Goal: Task Accomplishment & Management: Complete application form

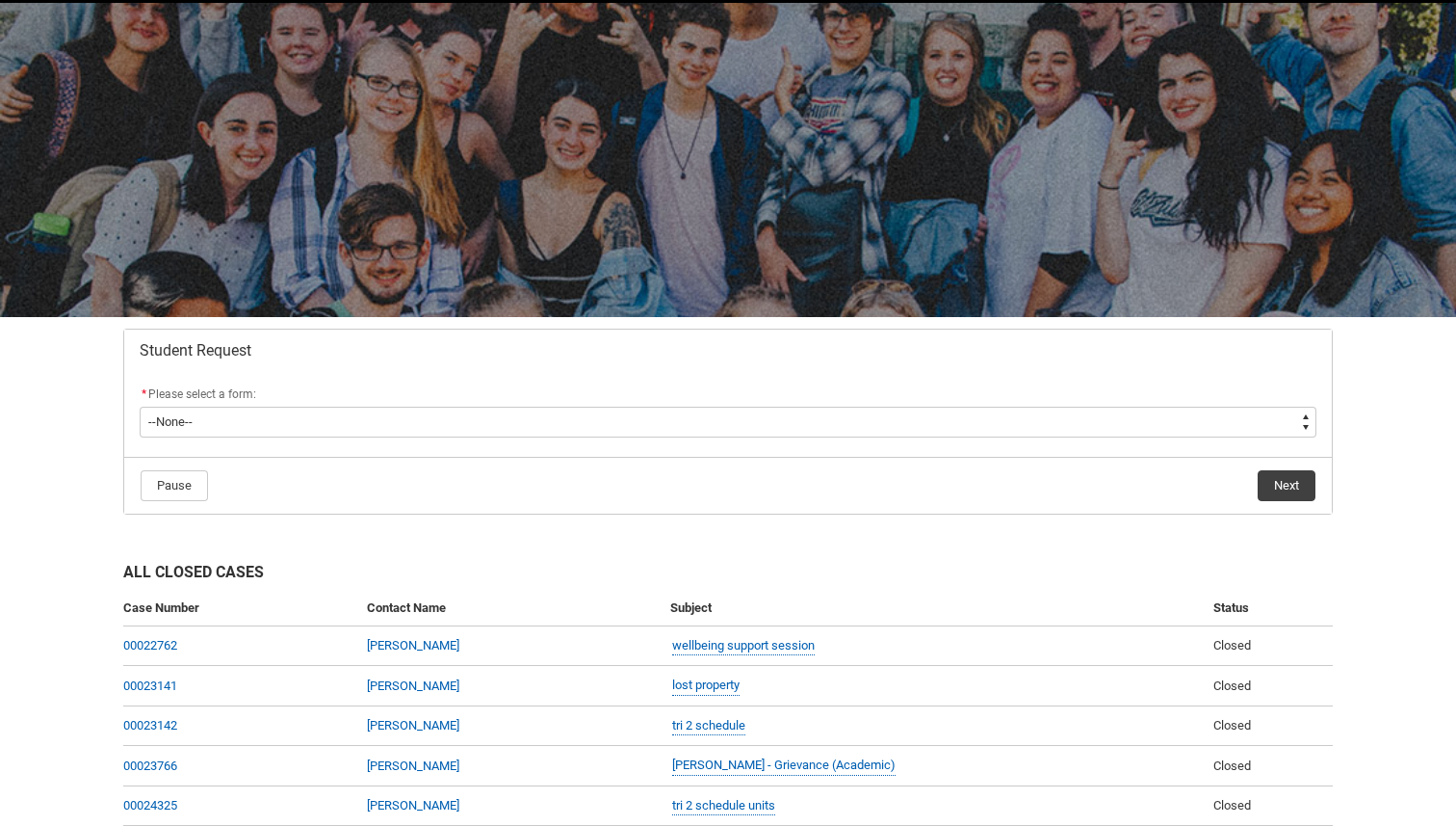
scroll to position [86, 0]
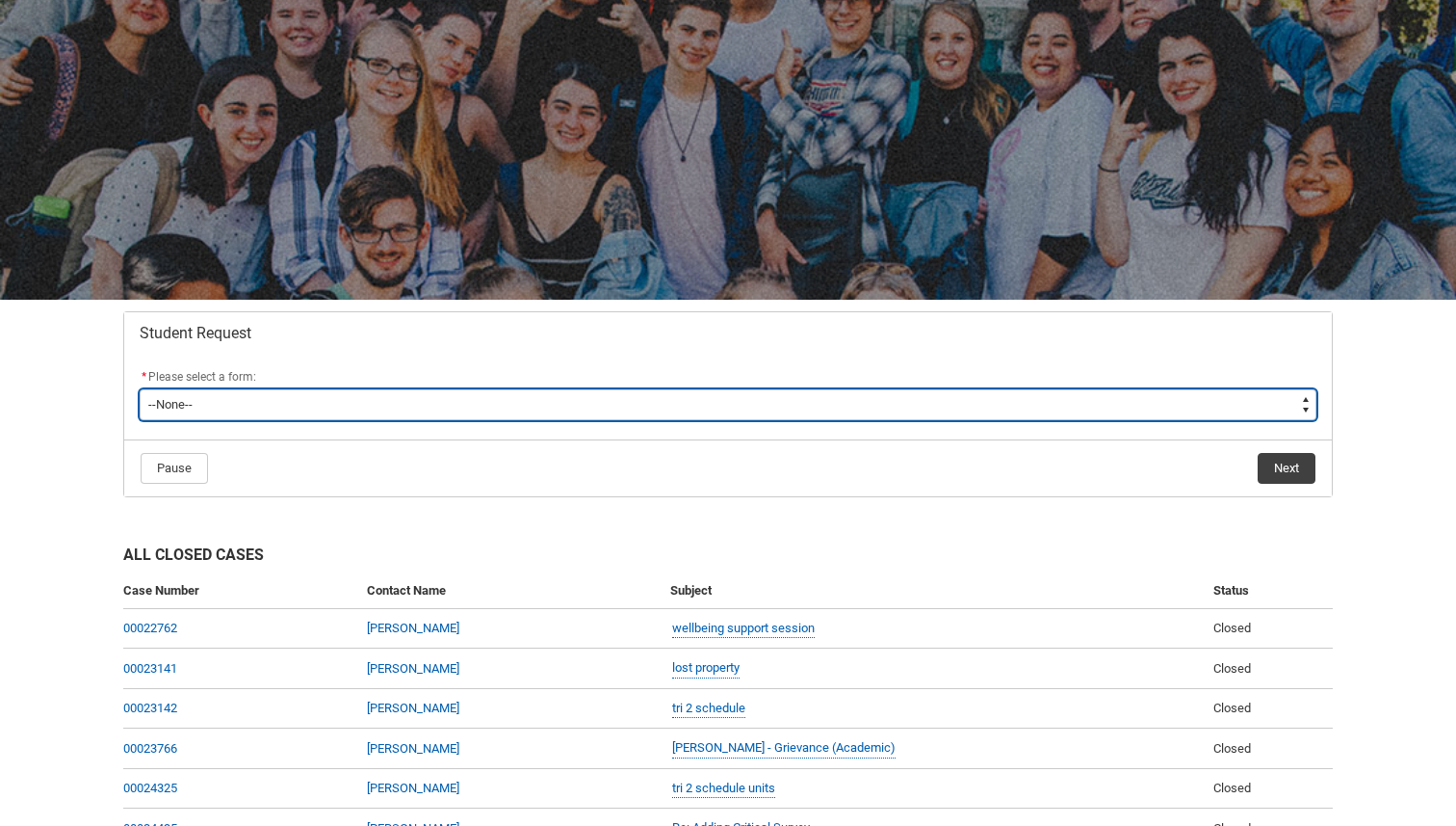
click at [647, 409] on select "--None-- Academic Transcript Application to Appeal Assignment Extension Change …" at bounding box center [728, 405] width 1177 height 31
type lightning-select "Assignment_Extension_Choice"
select select "Assignment_Extension_Choice"
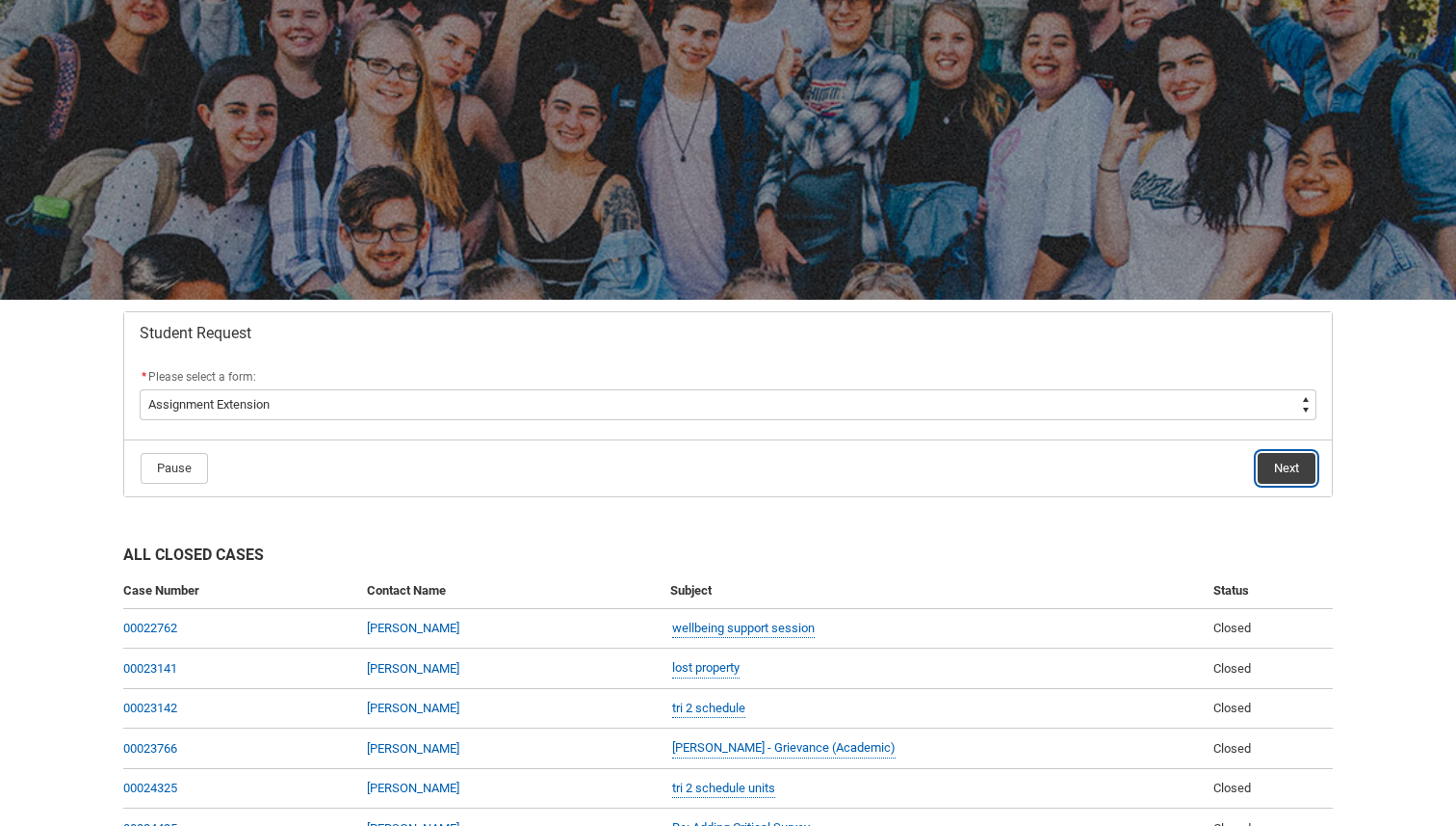
click at [1270, 461] on button "Next" at bounding box center [1286, 469] width 58 height 31
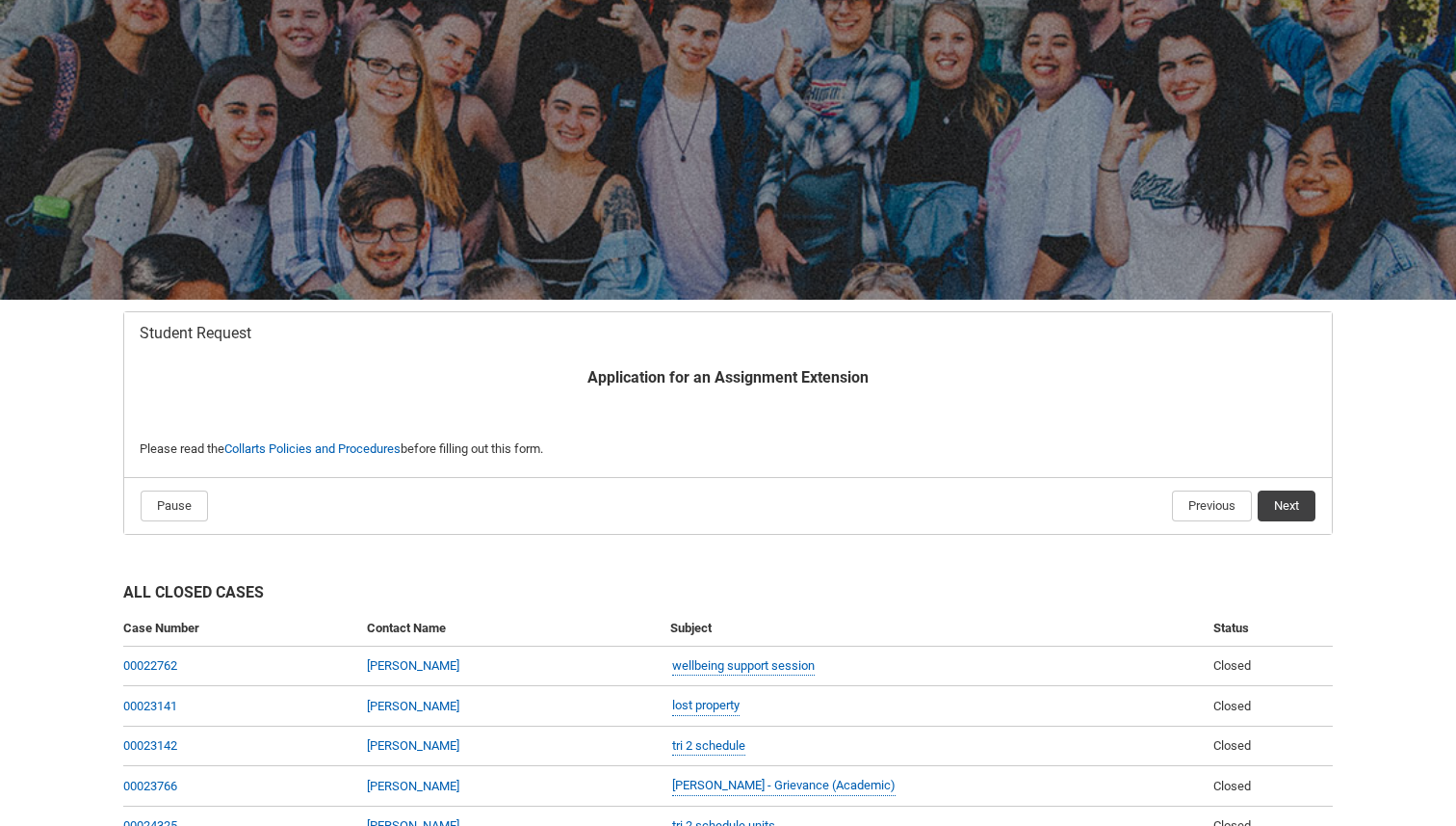
scroll to position [205, 0]
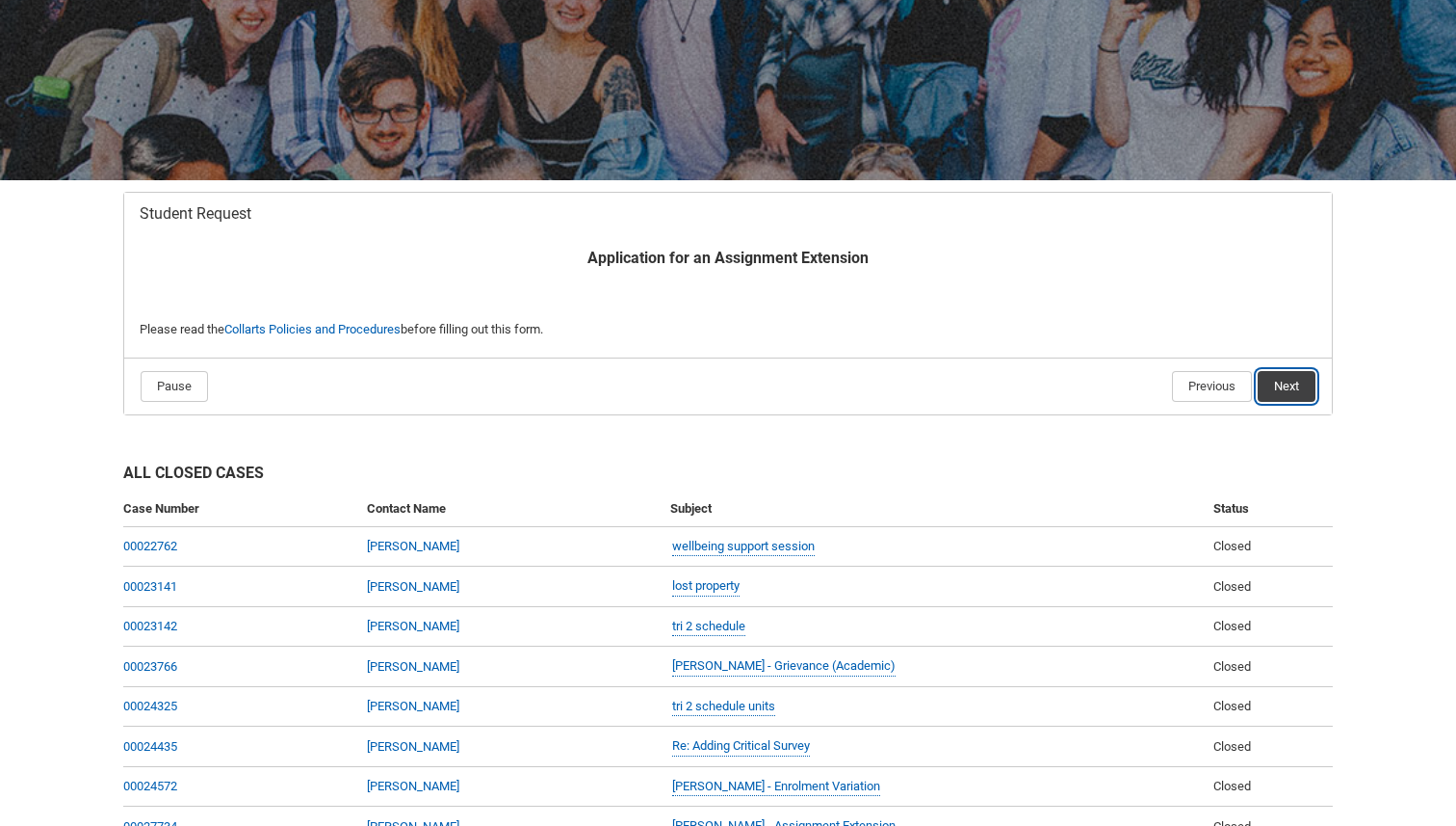
click at [1279, 387] on button "Next" at bounding box center [1286, 387] width 58 height 31
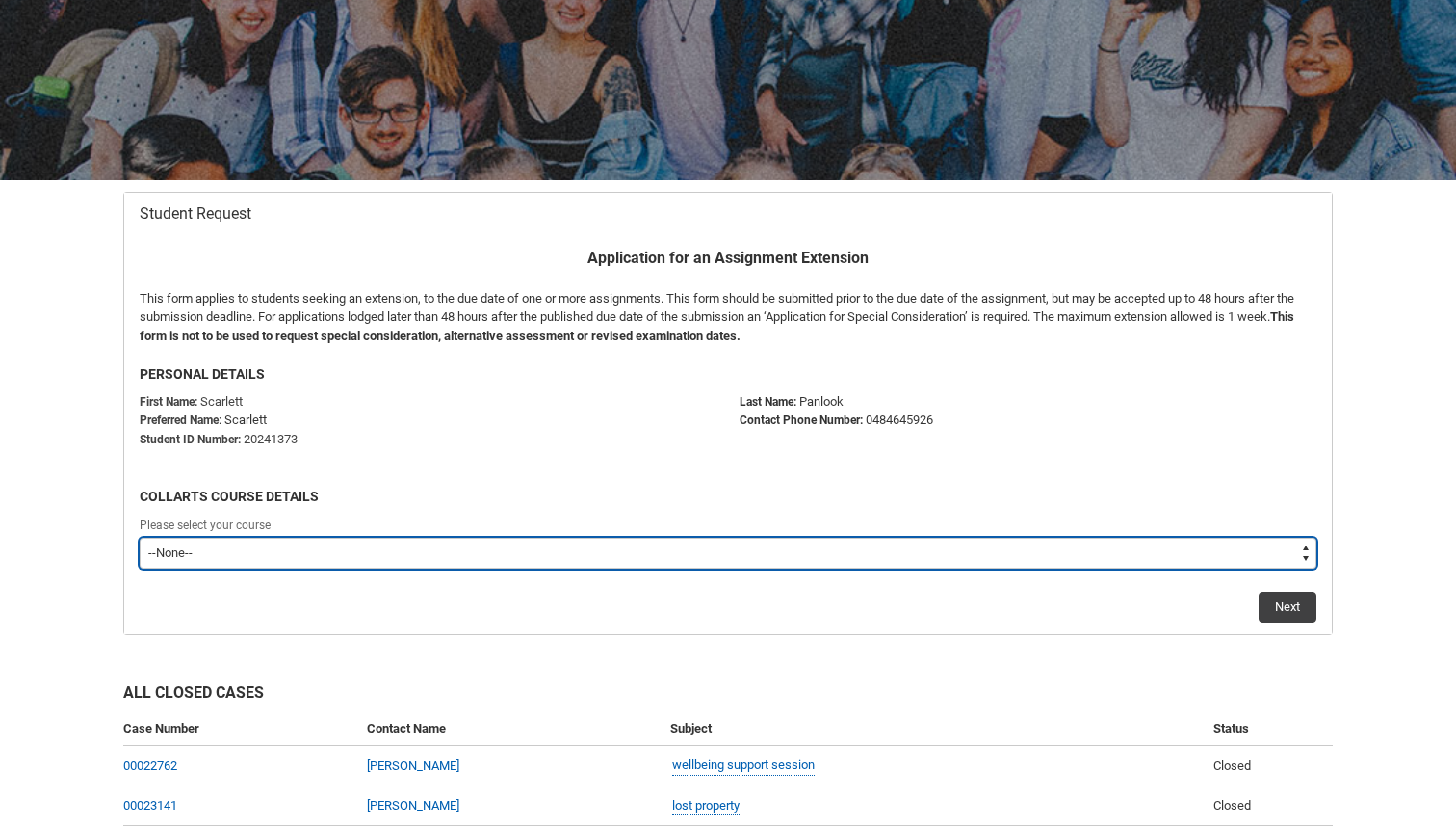
click at [351, 547] on select "--None-- Bachelor of Music Performance V2" at bounding box center [728, 554] width 1177 height 31
type lightning-select "recordPicklist_ProgramEnrollment.a0jOZ000003Io1SYAS"
select select "recordPicklist_ProgramEnrollment.a0jOZ000003Io1SYAS"
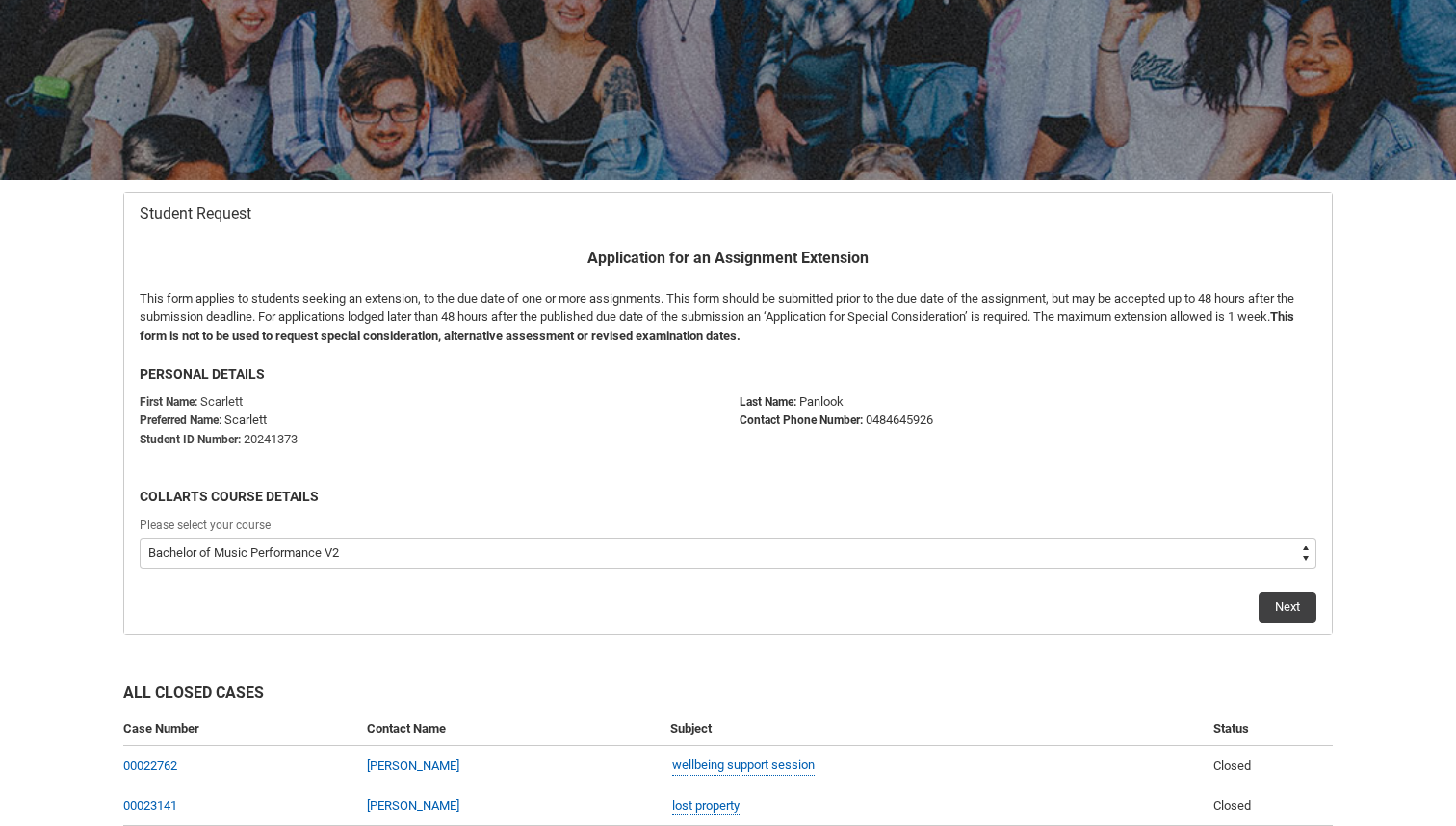
click at [1282, 590] on div "Next" at bounding box center [728, 599] width 1177 height 46
click at [1283, 596] on button "Next" at bounding box center [1287, 607] width 58 height 31
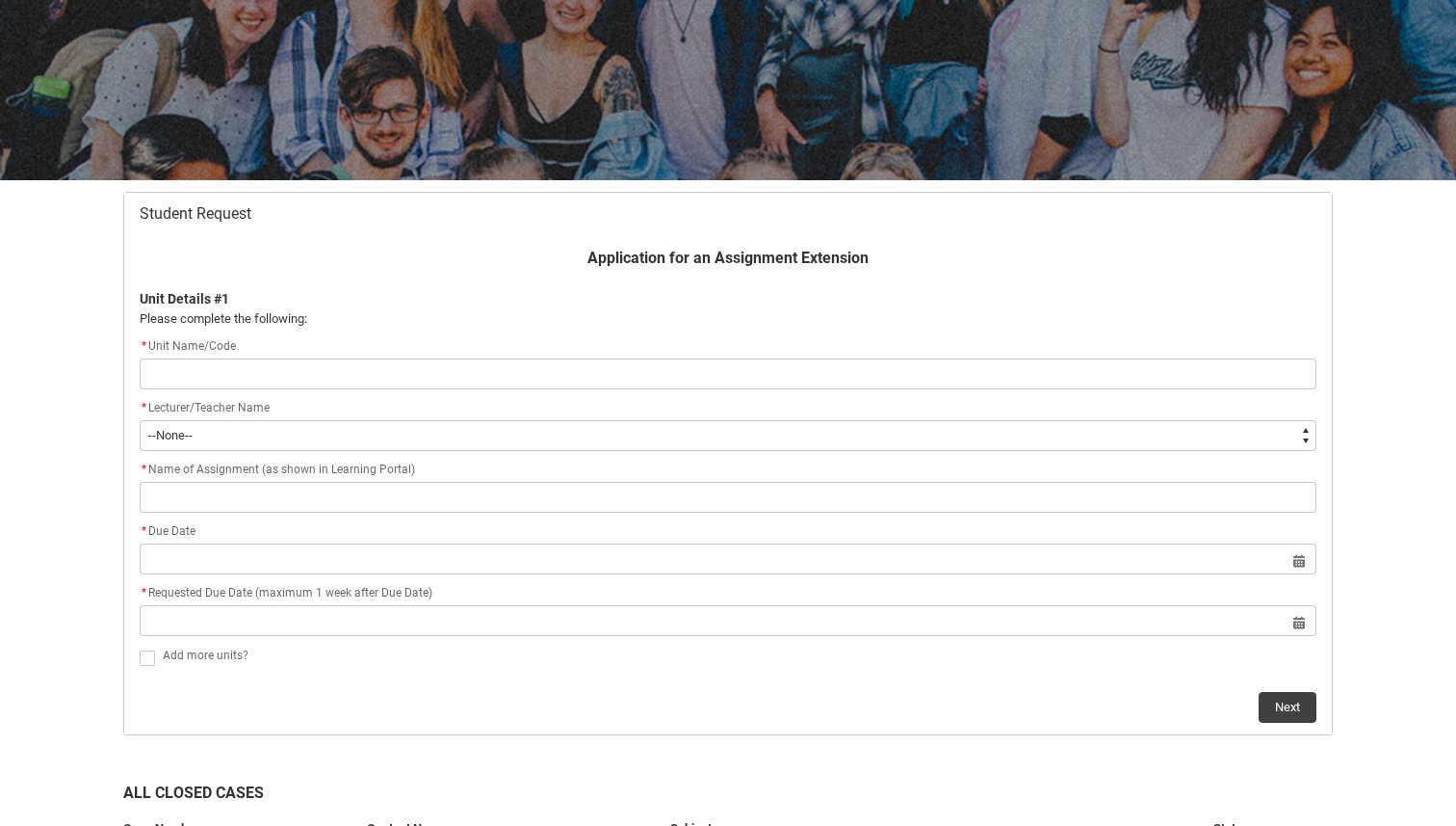
click at [840, 373] on input "Redu_Student_Request flow" at bounding box center [728, 374] width 1177 height 31
type lightning-primitive-input-simple "Progress journal & stage plot/line lists (Week 11)"
type input "Progress journal & stage plot/line lists (Week 11)"
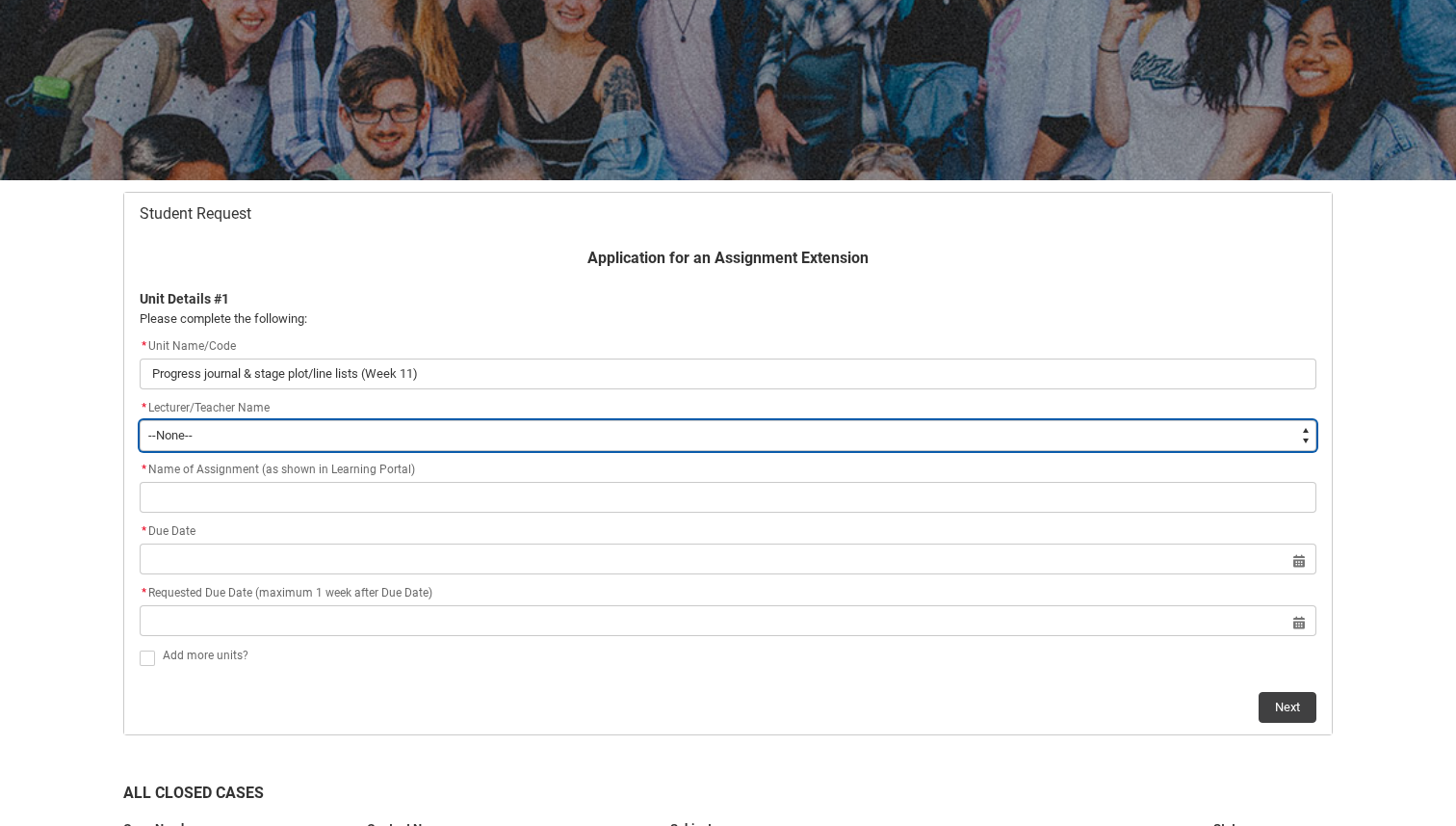
click at [549, 430] on select "--None-- [PERSON_NAME] [PERSON_NAME] [PERSON_NAME] [PERSON_NAME] [PERSON_NAME] …" at bounding box center [728, 435] width 1177 height 31
type lightning-select "Faculty_NamefromAtoM.0035g00000b9AYZAA2"
select select "Faculty_NamefromAtoM.0035g00000b9AYZAA2"
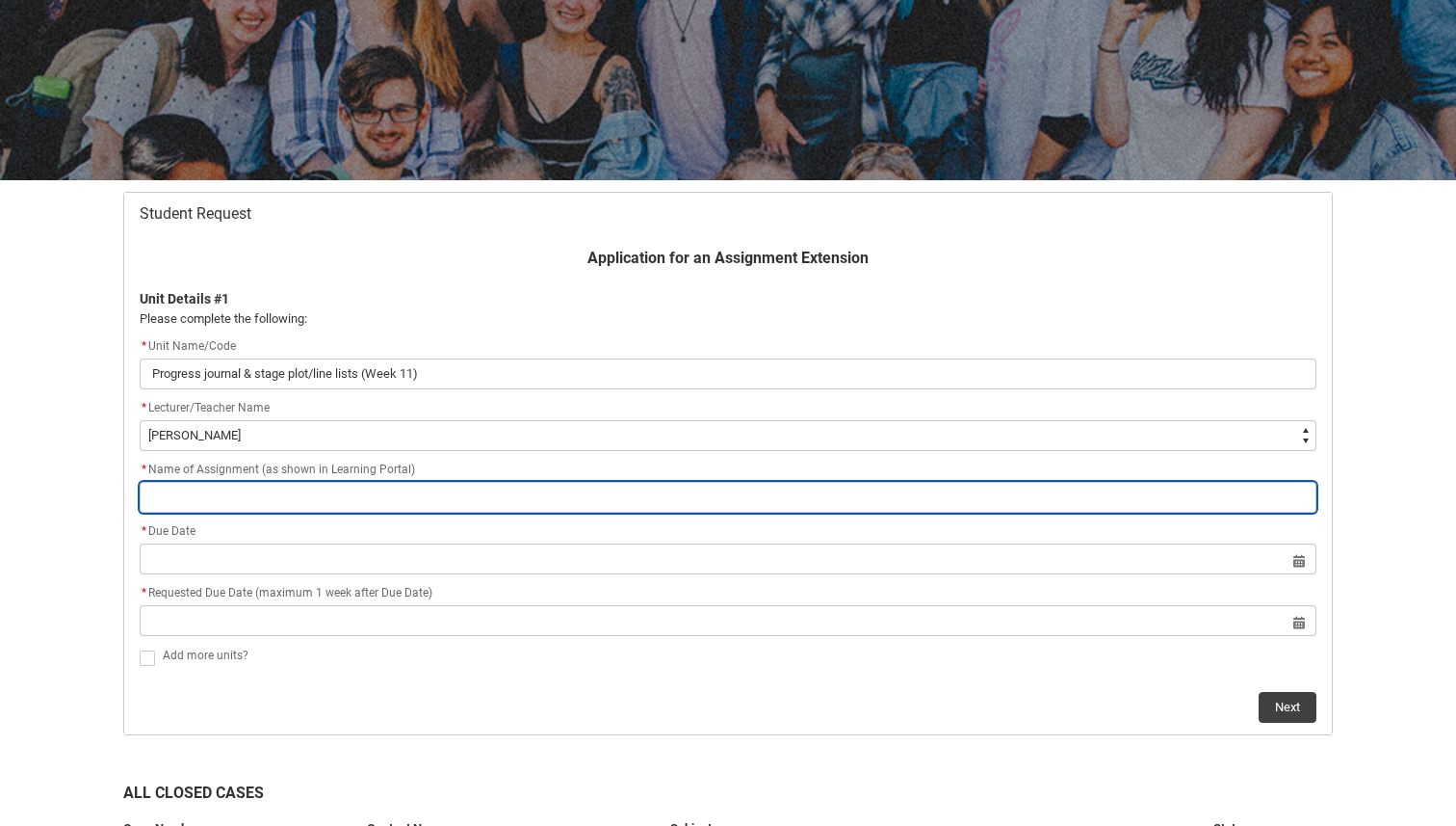
click at [356, 487] on input "Redu_Student_Request flow" at bounding box center [728, 497] width 1177 height 31
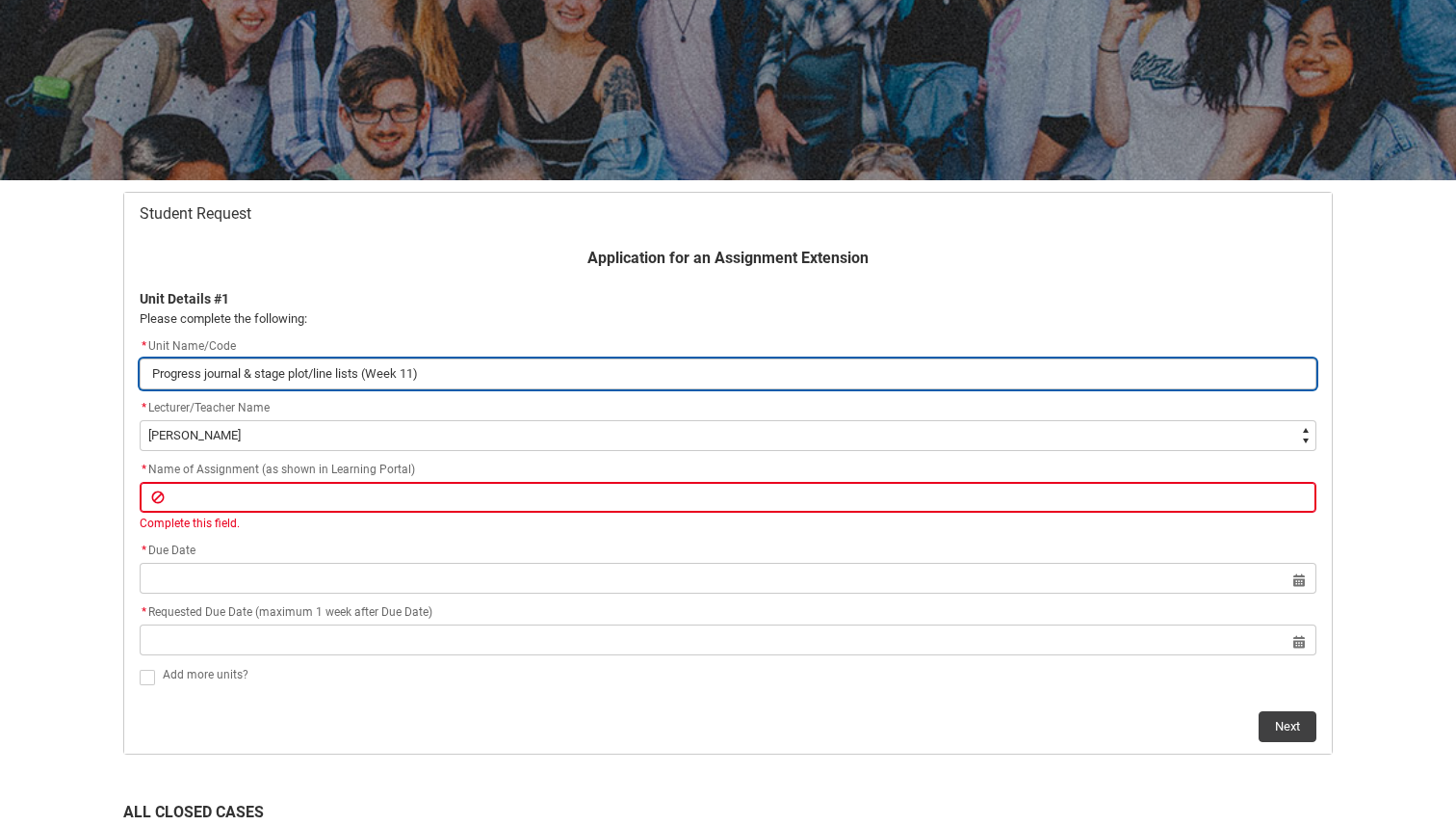
drag, startPoint x: 459, startPoint y: 373, endPoint x: 77, endPoint y: 361, distance: 382.2
click at [77, 361] on div "Skip to Main Content Collarts Education Community Home New Enrolment Applicatio…" at bounding box center [728, 812] width 1456 height 2036
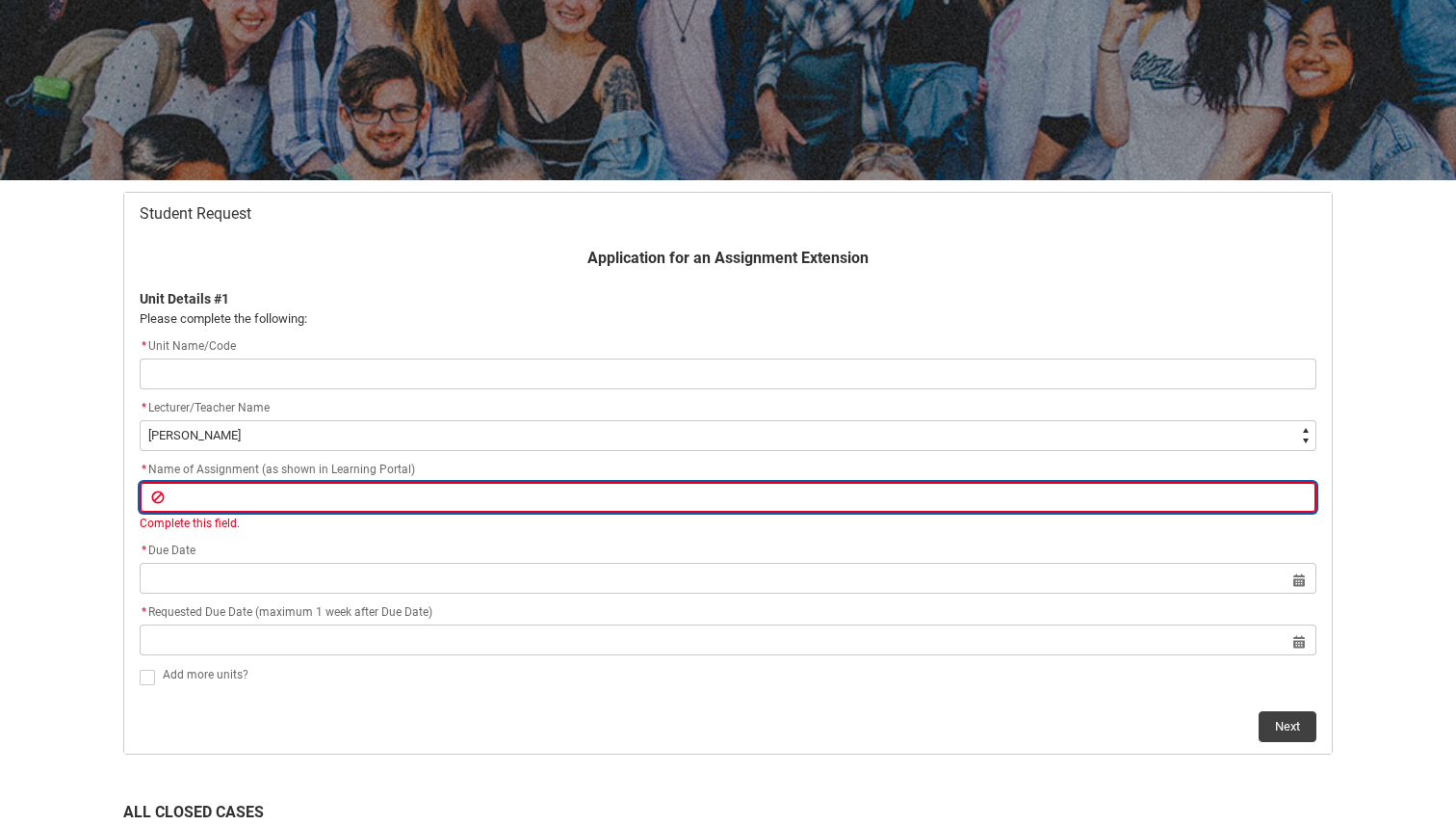
click at [241, 501] on input "Redu_Student_Request flow" at bounding box center [728, 497] width 1177 height 31
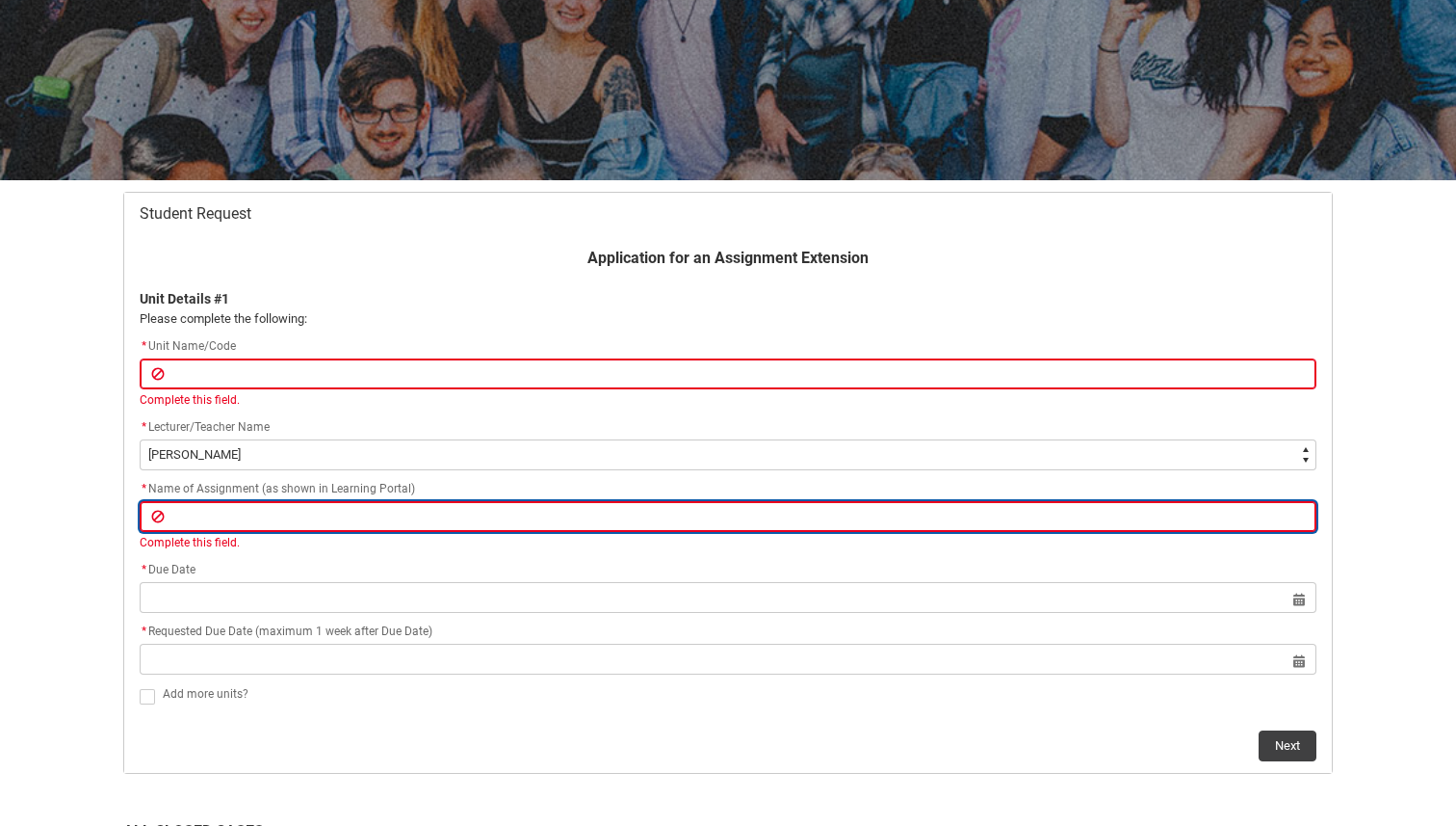
paste input "Progress journal & stage plot/line lists (Week 11)"
type lightning-primitive-input-simple "Progress journal & stage plot/line lists (Week 11)"
type input "Progress journal & stage plot/line lists (Week 11)"
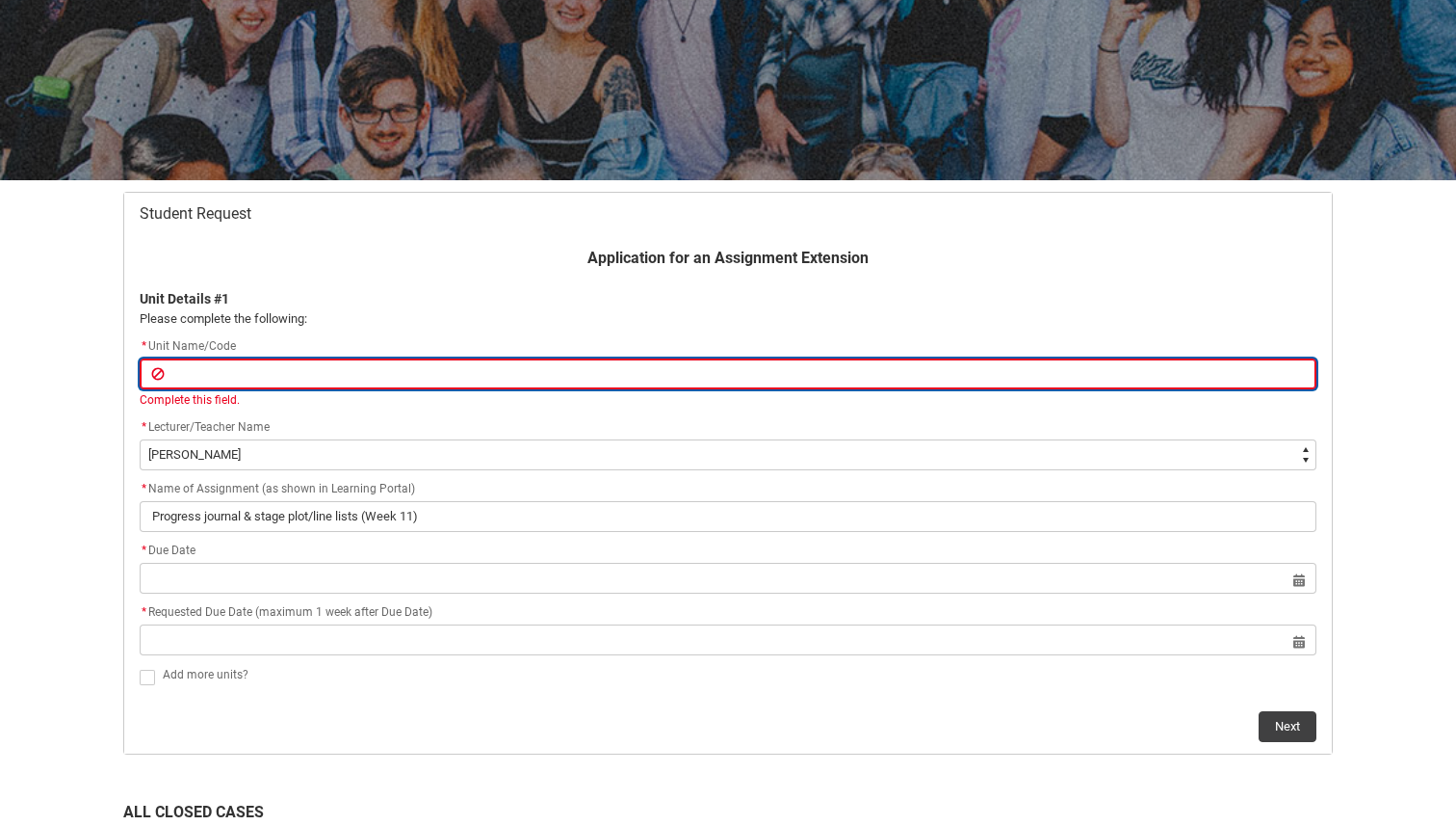
click at [391, 378] on input "Redu_Student_Request flow" at bounding box center [728, 374] width 1177 height 31
paste input "MUENS5"
type lightning-primitive-input-simple "MUENS5"
type input "MUENS5"
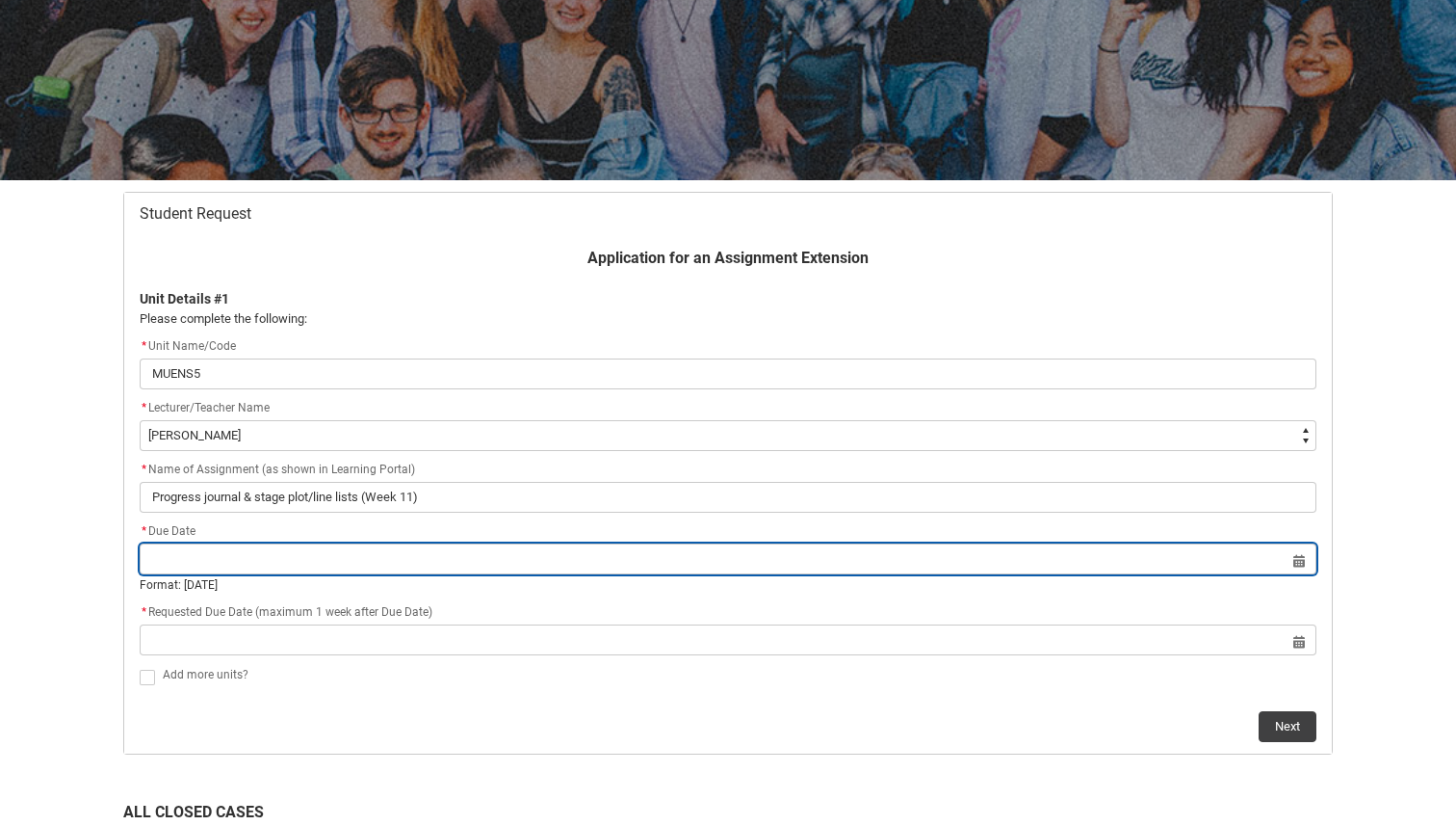
click at [297, 573] on input "Redu_Student_Request flow" at bounding box center [728, 558] width 1177 height 31
select select "2025"
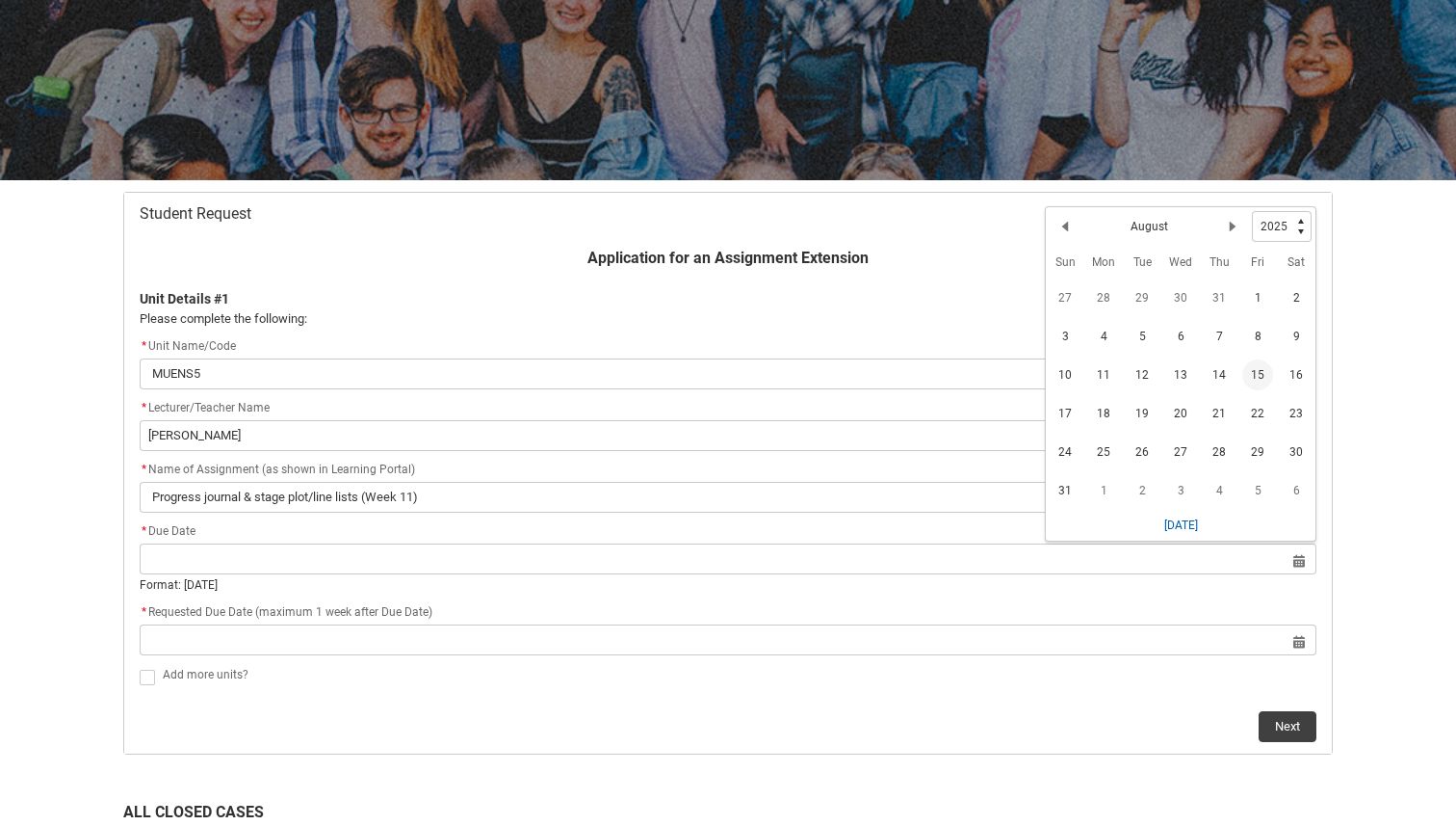
click at [1258, 371] on span "15" at bounding box center [1258, 375] width 31 height 31
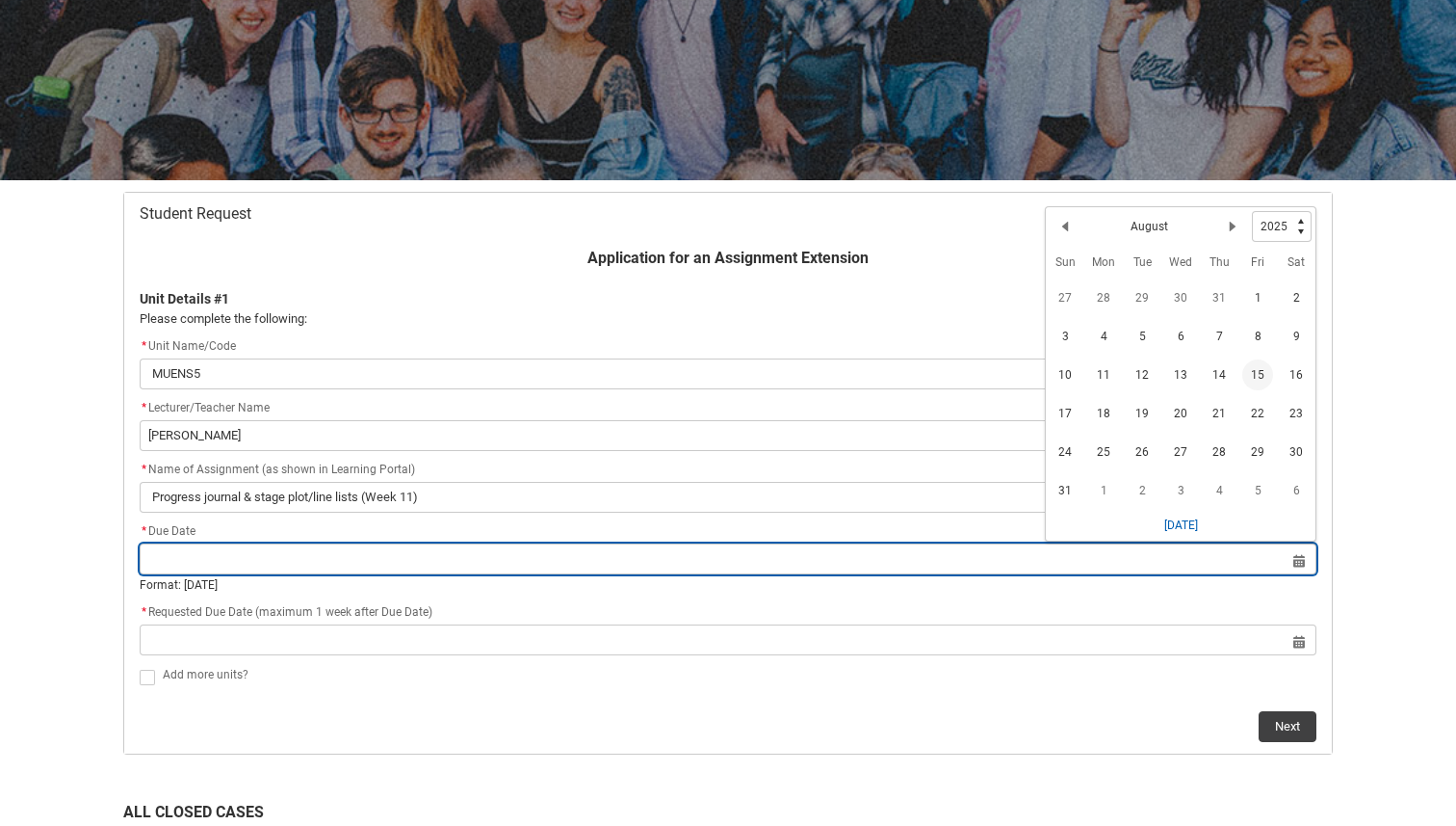
type lightning-datepicker "[DATE]"
type lightning-input "[DATE]"
type input "[DATE]"
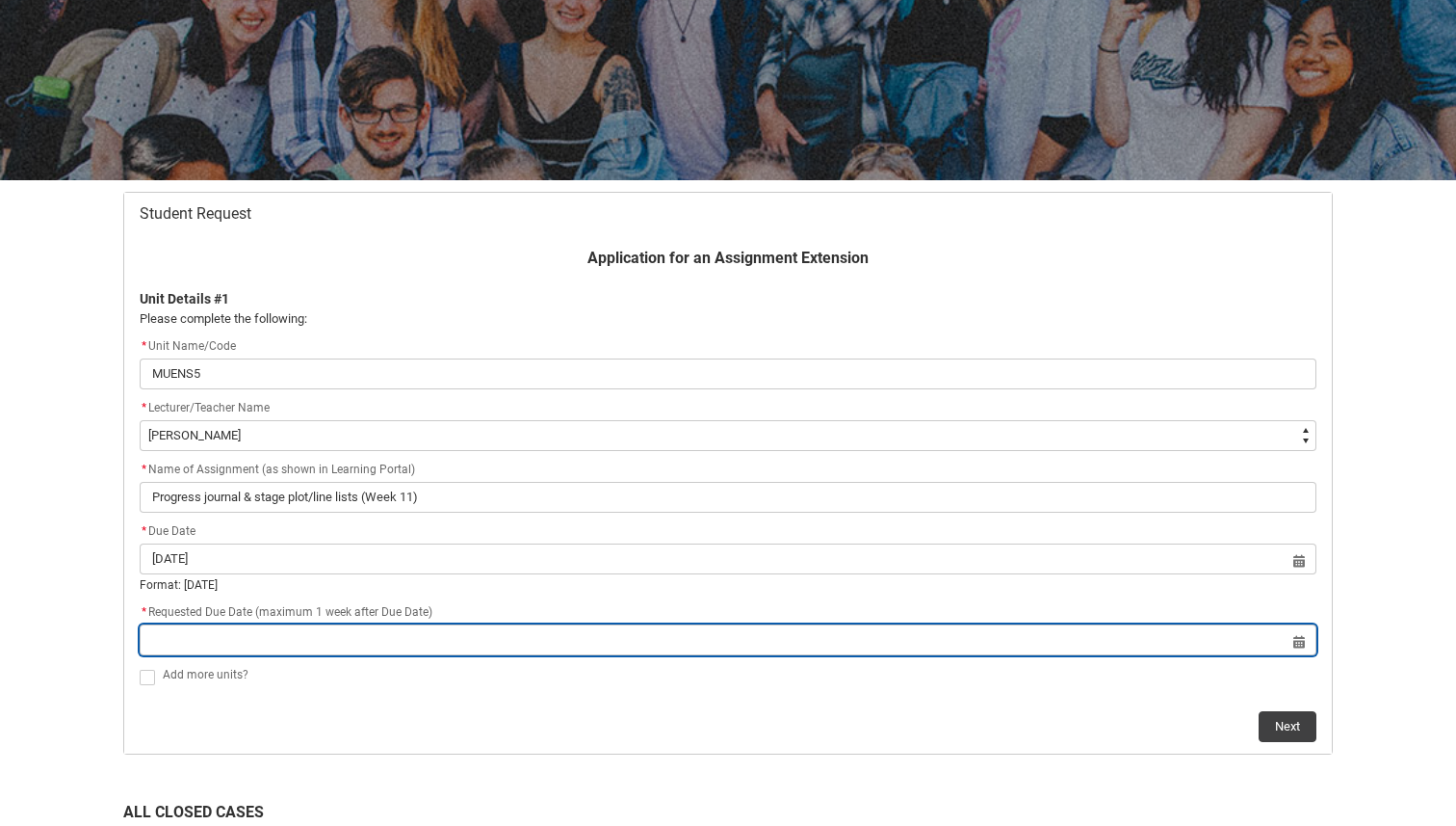
click at [1295, 634] on input "Redu_Student_Request flow" at bounding box center [728, 640] width 1177 height 31
select select "2025"
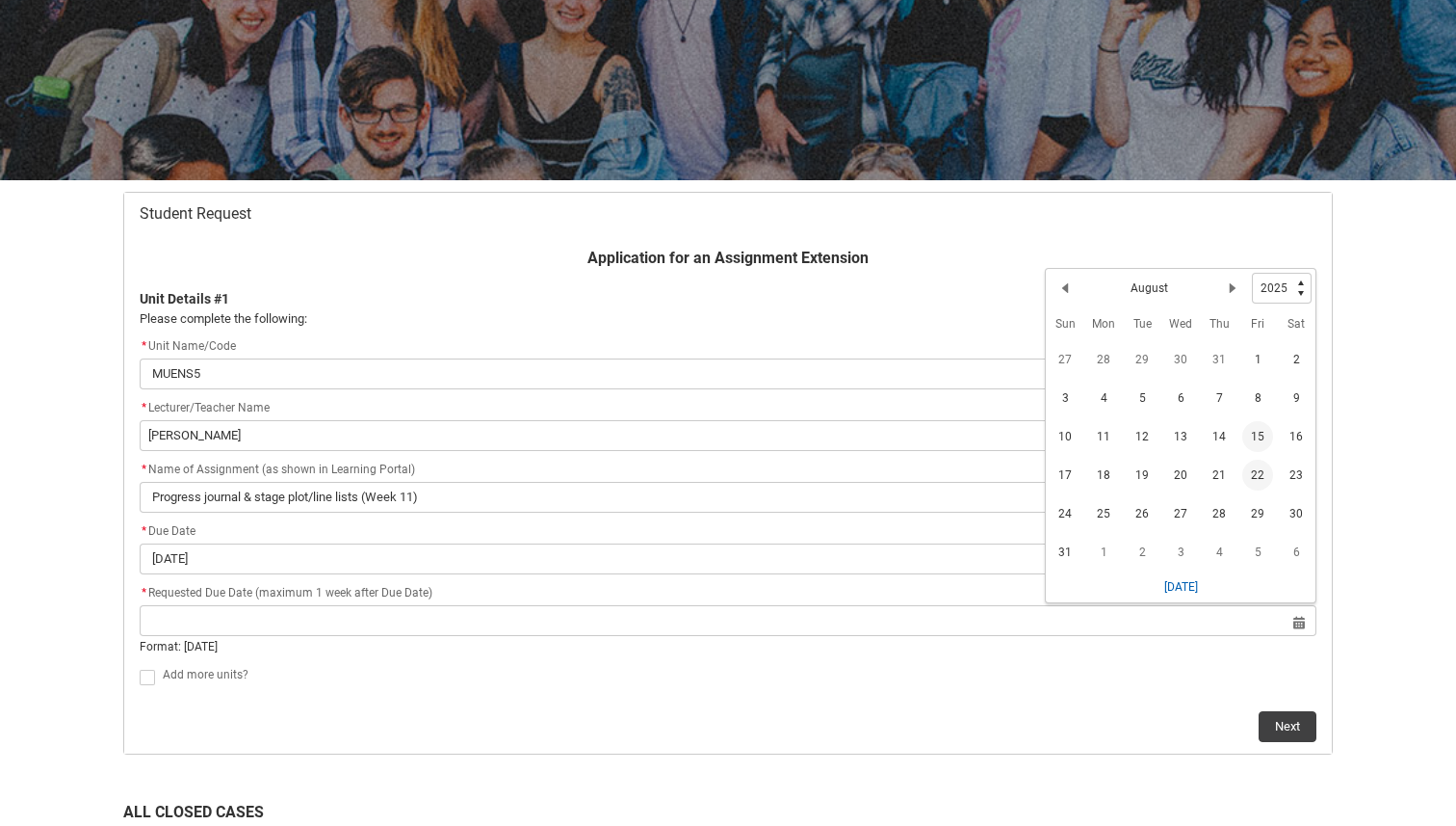
click at [1263, 470] on span "22" at bounding box center [1258, 475] width 31 height 31
type lightning-datepicker "[DATE]"
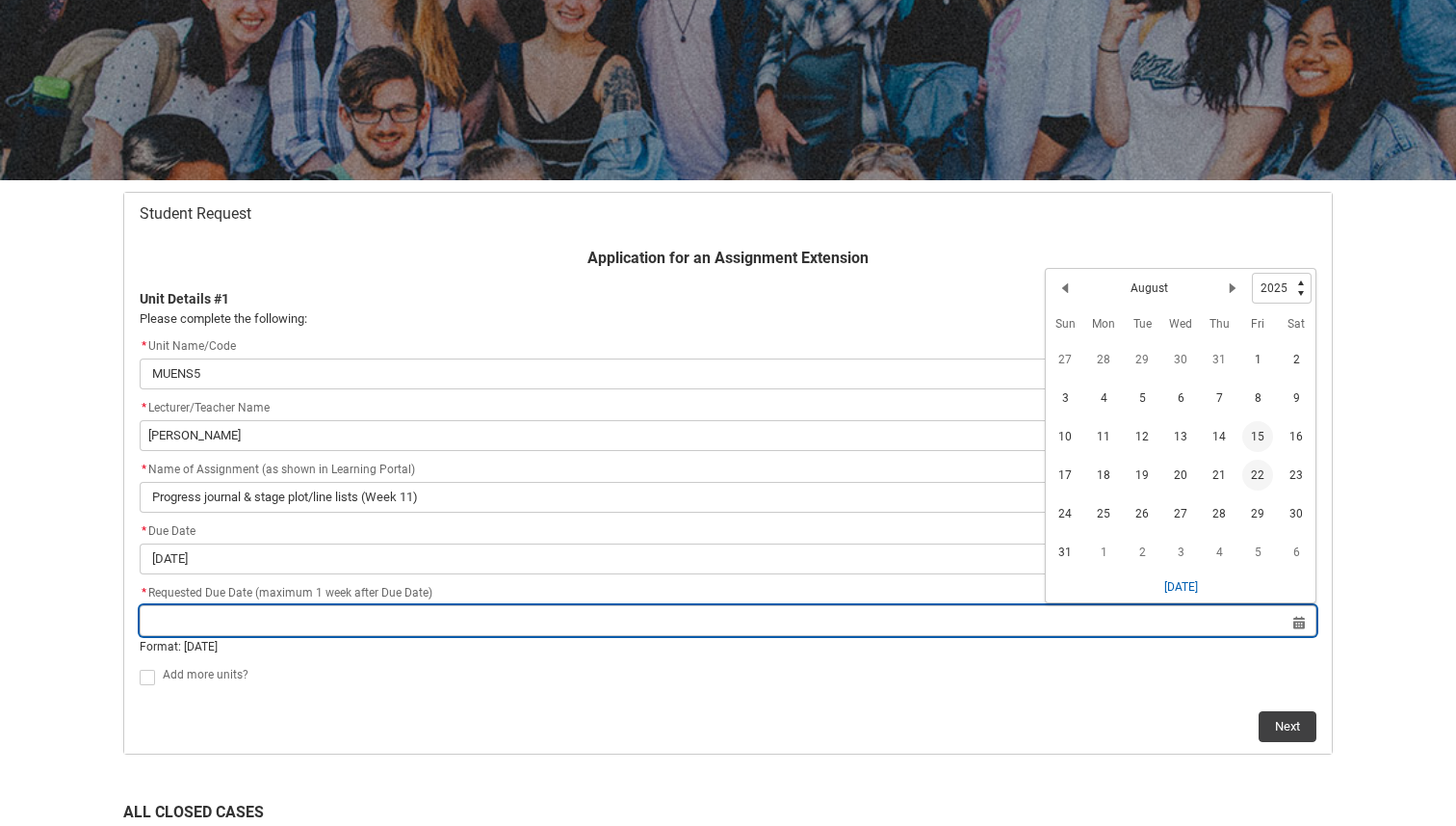
type lightning-input "[DATE]"
type input "[DATE]"
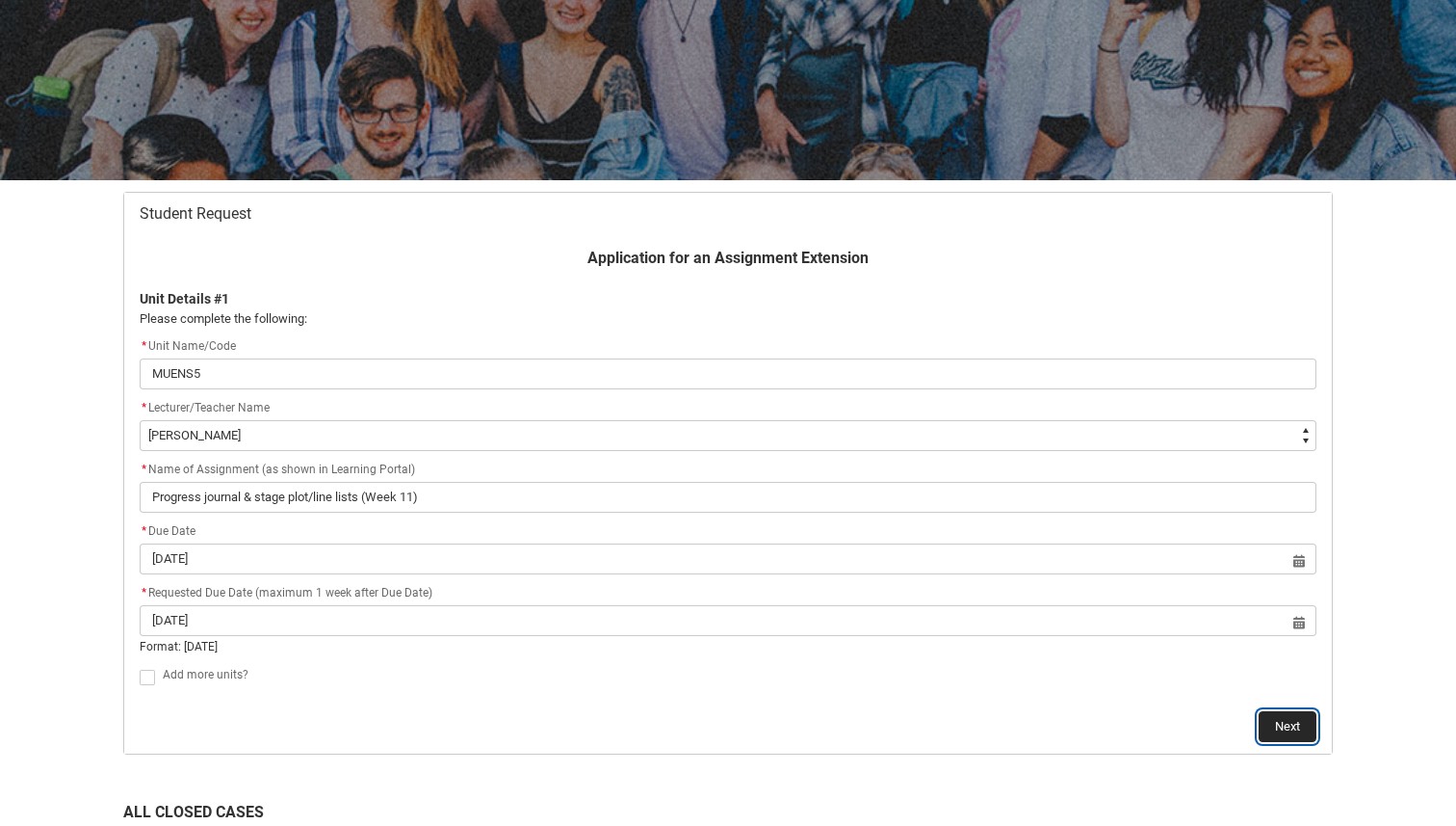
click at [1277, 737] on button "Next" at bounding box center [1287, 726] width 58 height 31
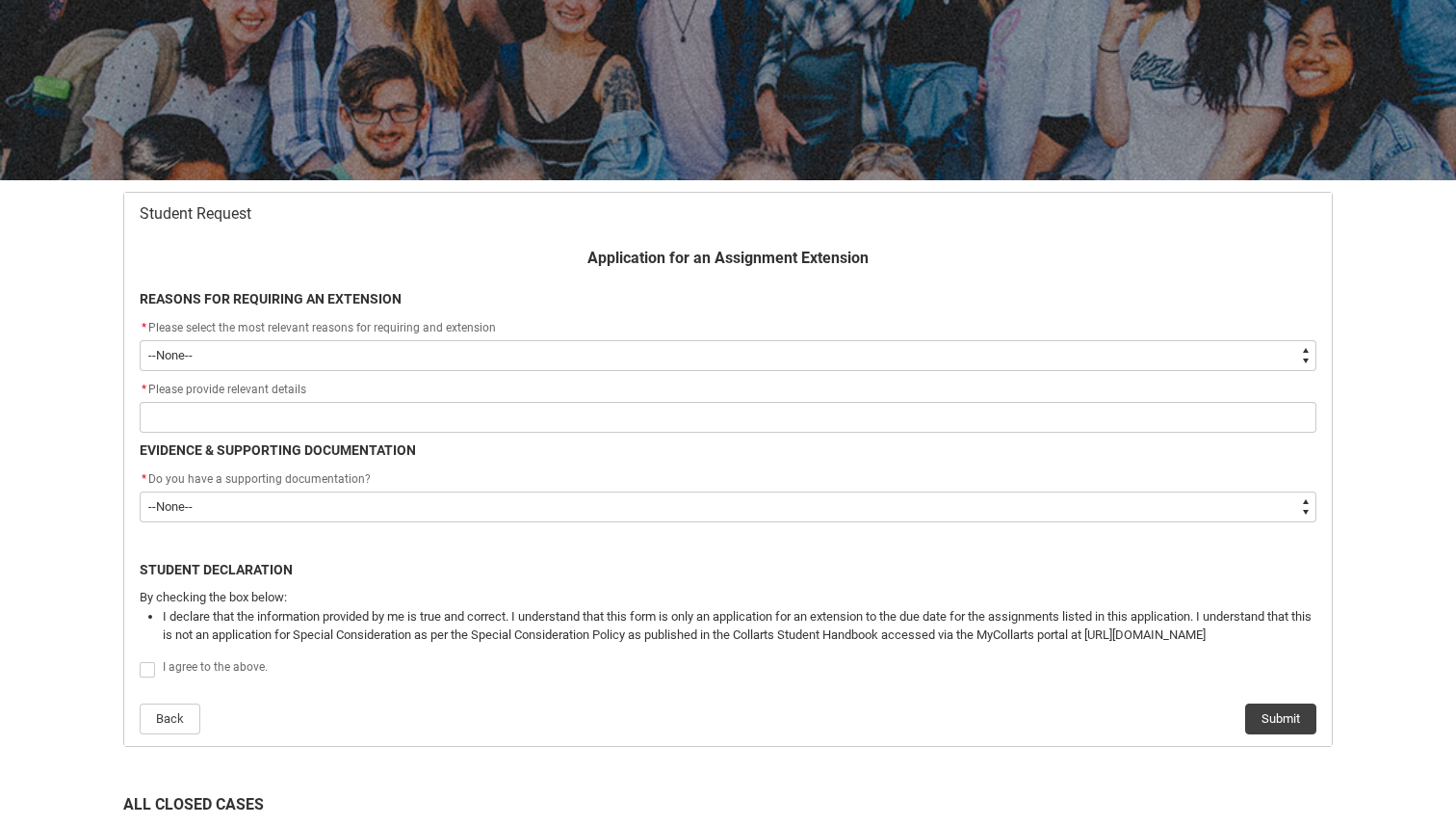
click at [693, 346] on select "--None-- Medical Reasons Work obligations Family obligations Academic Difficult…" at bounding box center [728, 355] width 1177 height 31
type lightning-select "choice_AssignmentExtension_Reason_MedicalReasons"
select select "choice_AssignmentExtension_Reason_MedicalReasons"
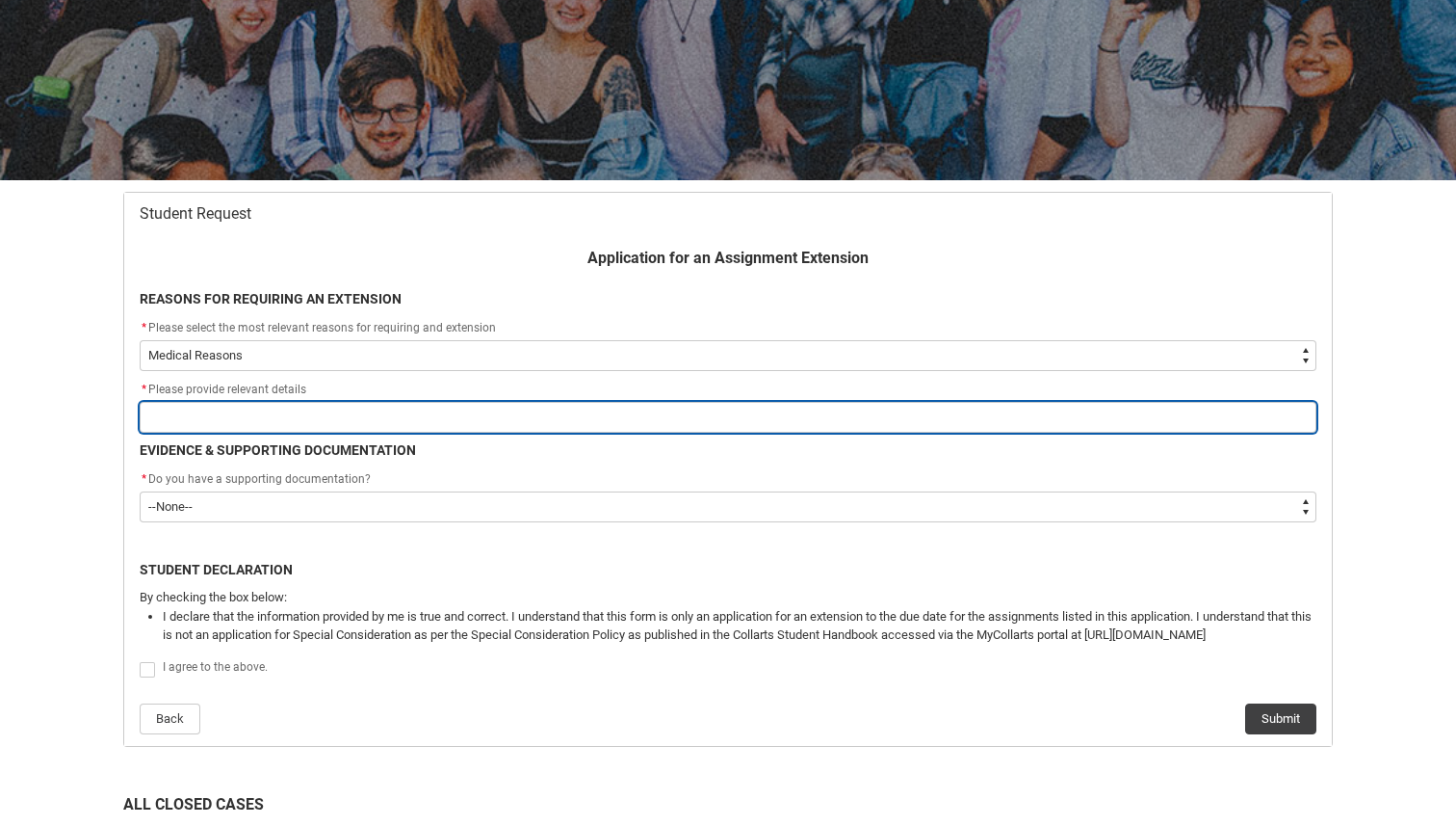
click at [664, 408] on input "Redu_Student_Request flow" at bounding box center [728, 417] width 1177 height 31
type lightning-primitive-input-simple "mental health and physical health"
type input "mental health and physical health"
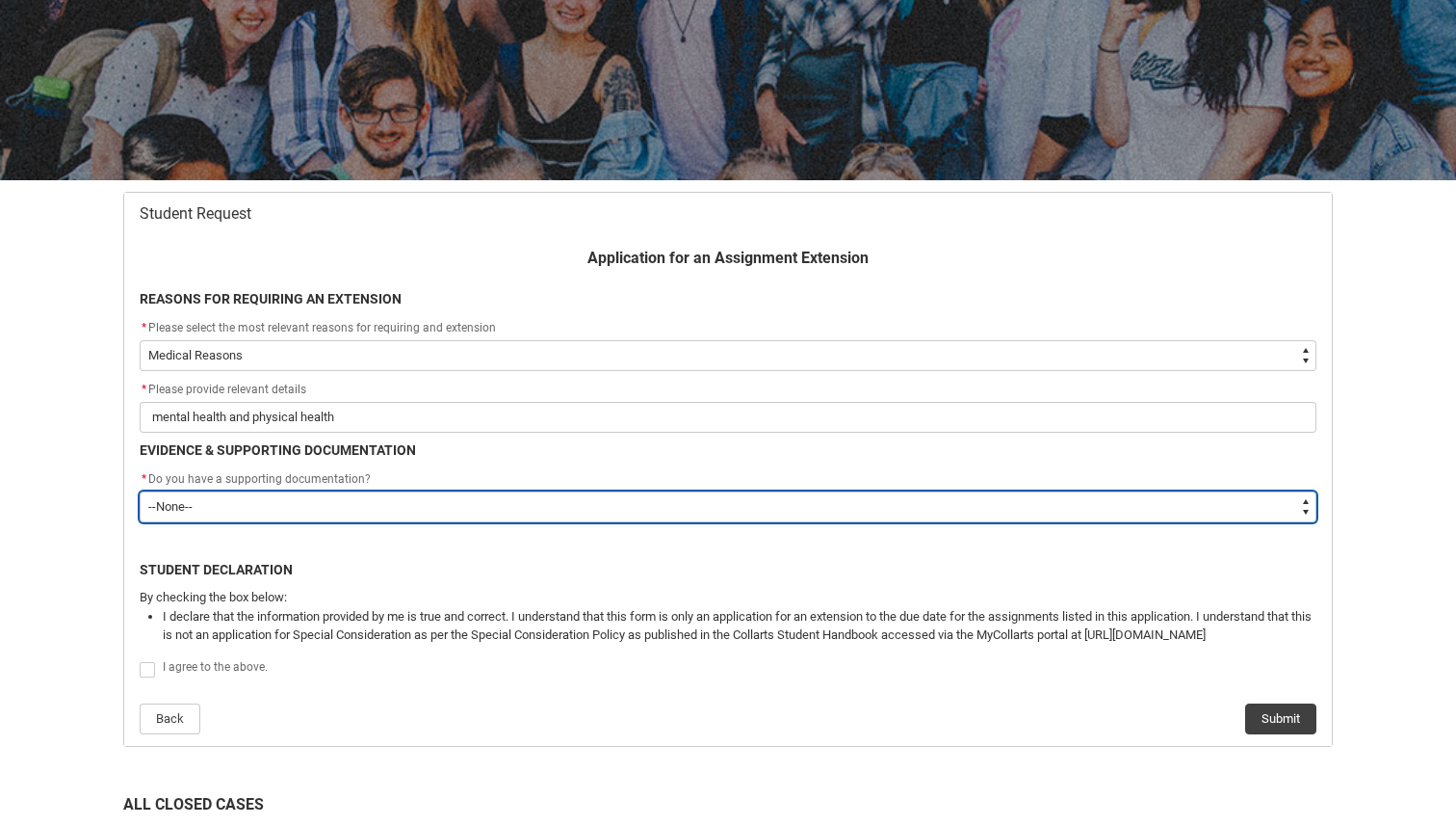
click at [377, 500] on select "--None-- Yes No" at bounding box center [728, 507] width 1177 height 31
type lightning-select "Yes"
select select "Yes"
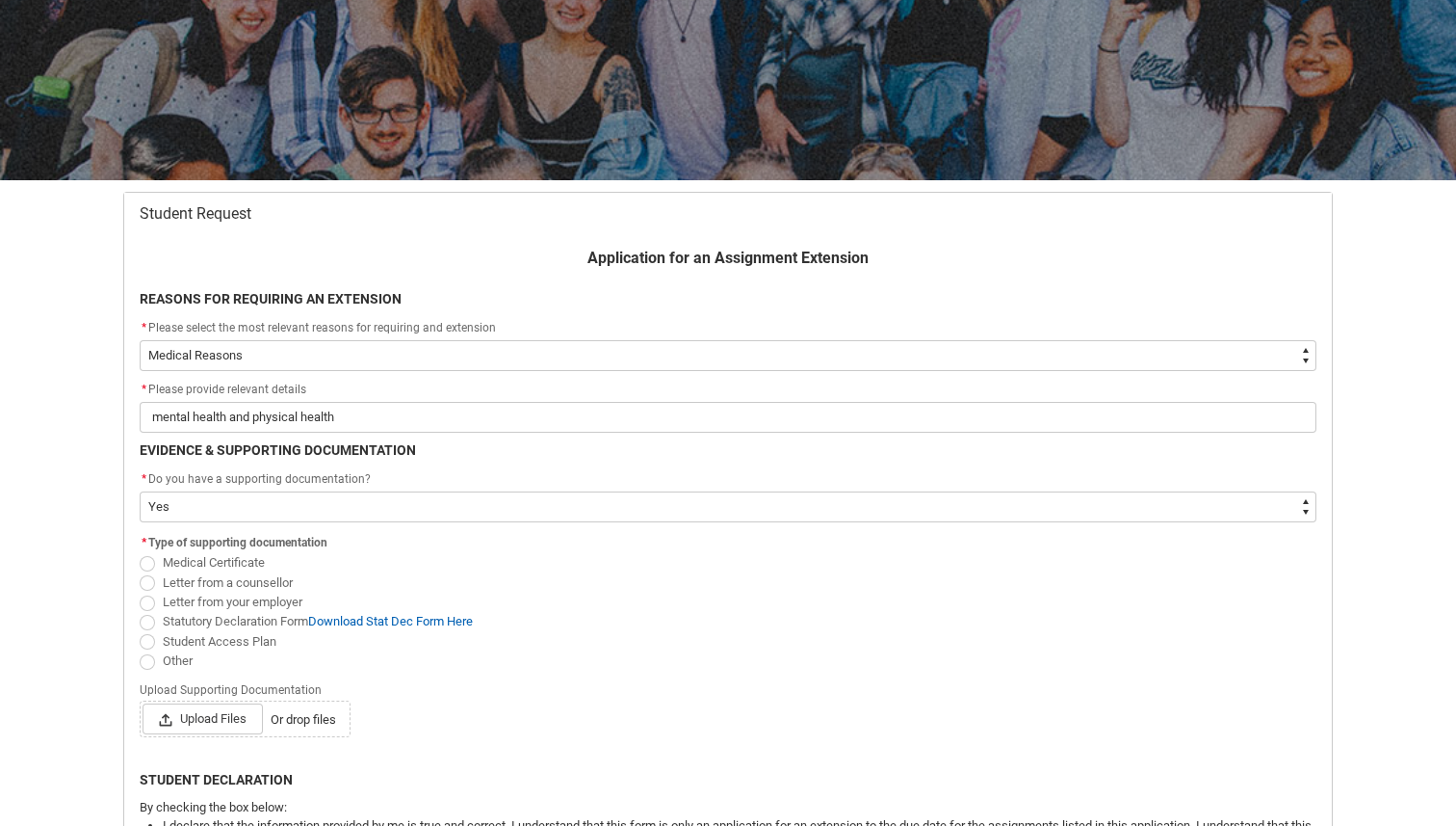
click at [155, 636] on label "Student Access Plan" at bounding box center [212, 640] width 144 height 15
click at [140, 631] on input "Student Access Plan" at bounding box center [139, 630] width 1 height 1
radio input "true"
click at [226, 716] on span "Upload Files" at bounding box center [202, 719] width 120 height 31
click at [142, 703] on input "Upload Files Or drop files" at bounding box center [142, 702] width 1 height 1
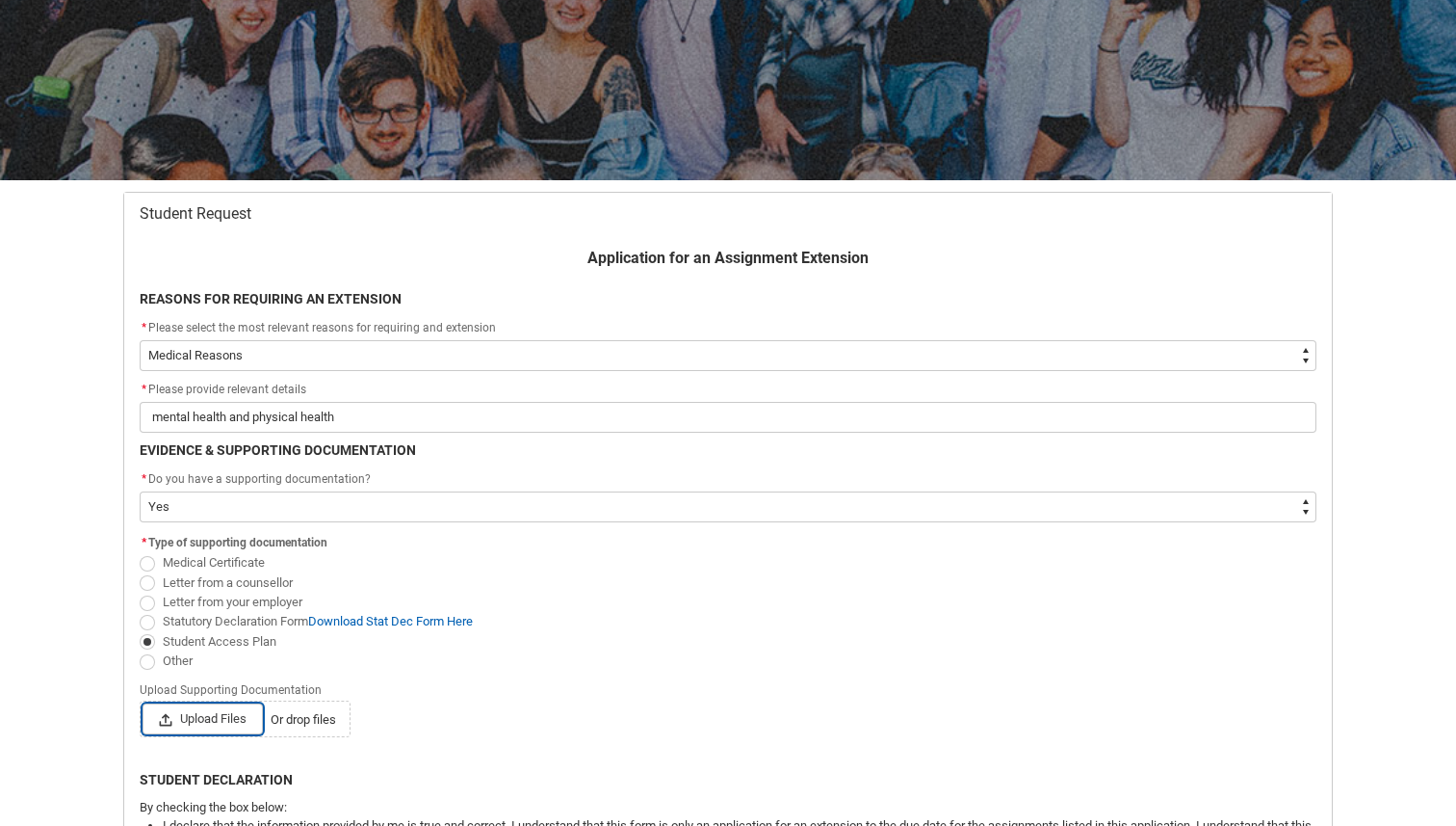
type lightning-input "C:\fakepath\[PERSON_NAME]- Student Access Plan.pdf"
type input "C:\fakepath\[PERSON_NAME]- Student Access Plan.pdf"
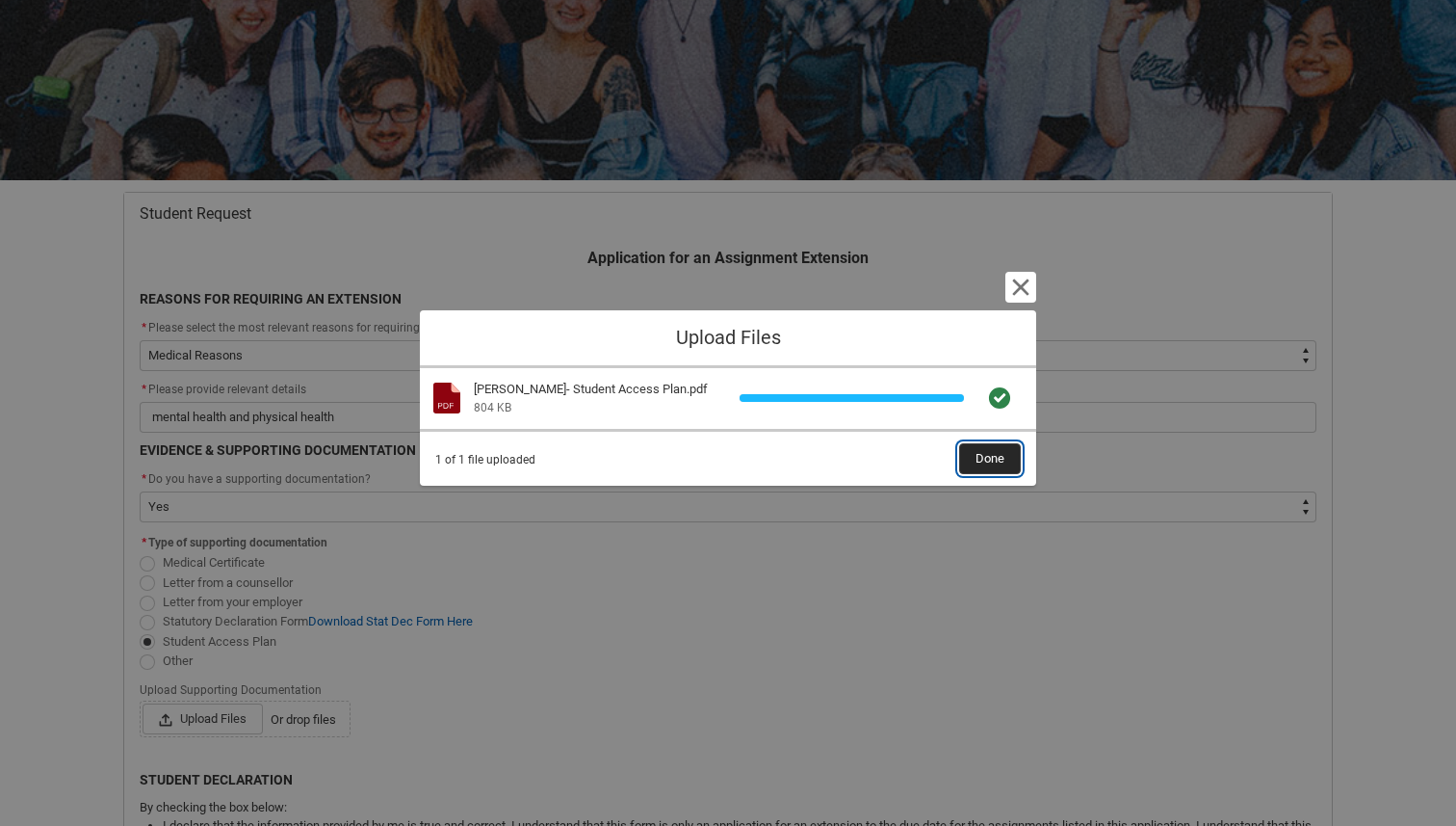
click at [993, 462] on span "Done" at bounding box center [990, 459] width 29 height 29
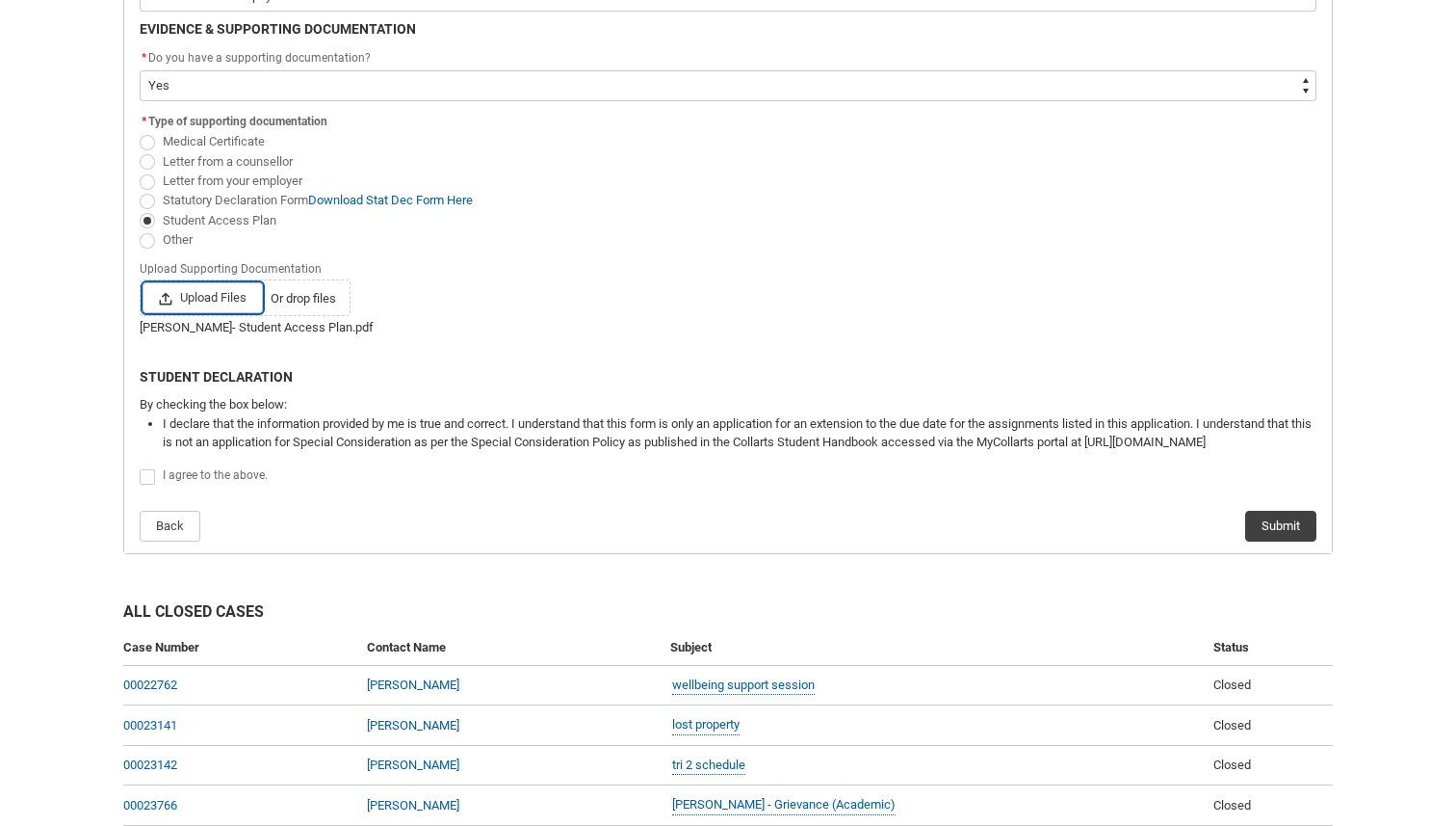
scroll to position [649, 0]
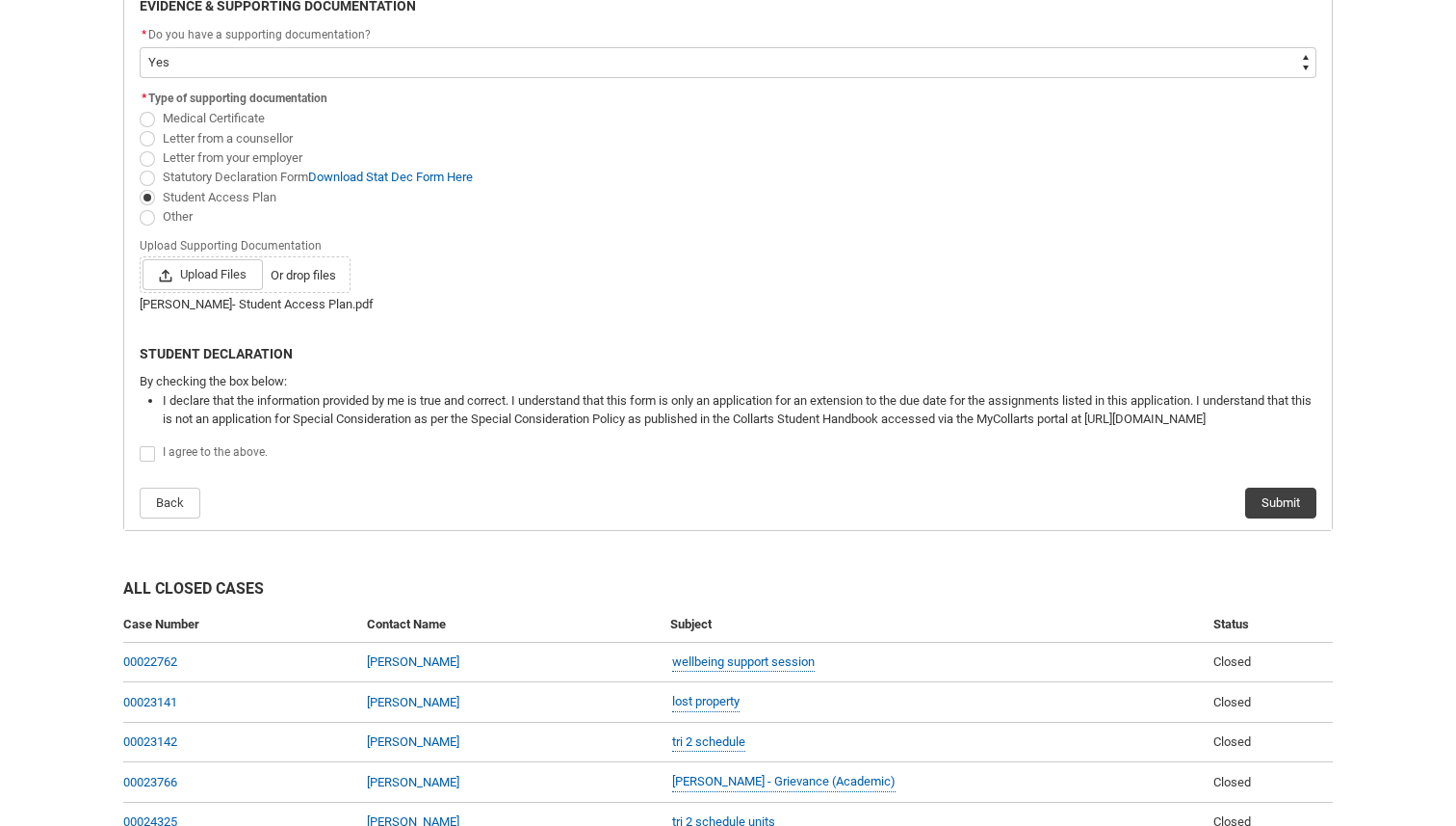
click at [164, 460] on div "I agree to the above." at bounding box center [740, 453] width 1153 height 23
click at [153, 450] on span "Redu_Student_Request flow" at bounding box center [147, 454] width 16 height 16
click at [140, 444] on input "Redu_Student_Request flow" at bounding box center [139, 443] width 1 height 1
type lightning-input "true"
checkbox input "true"
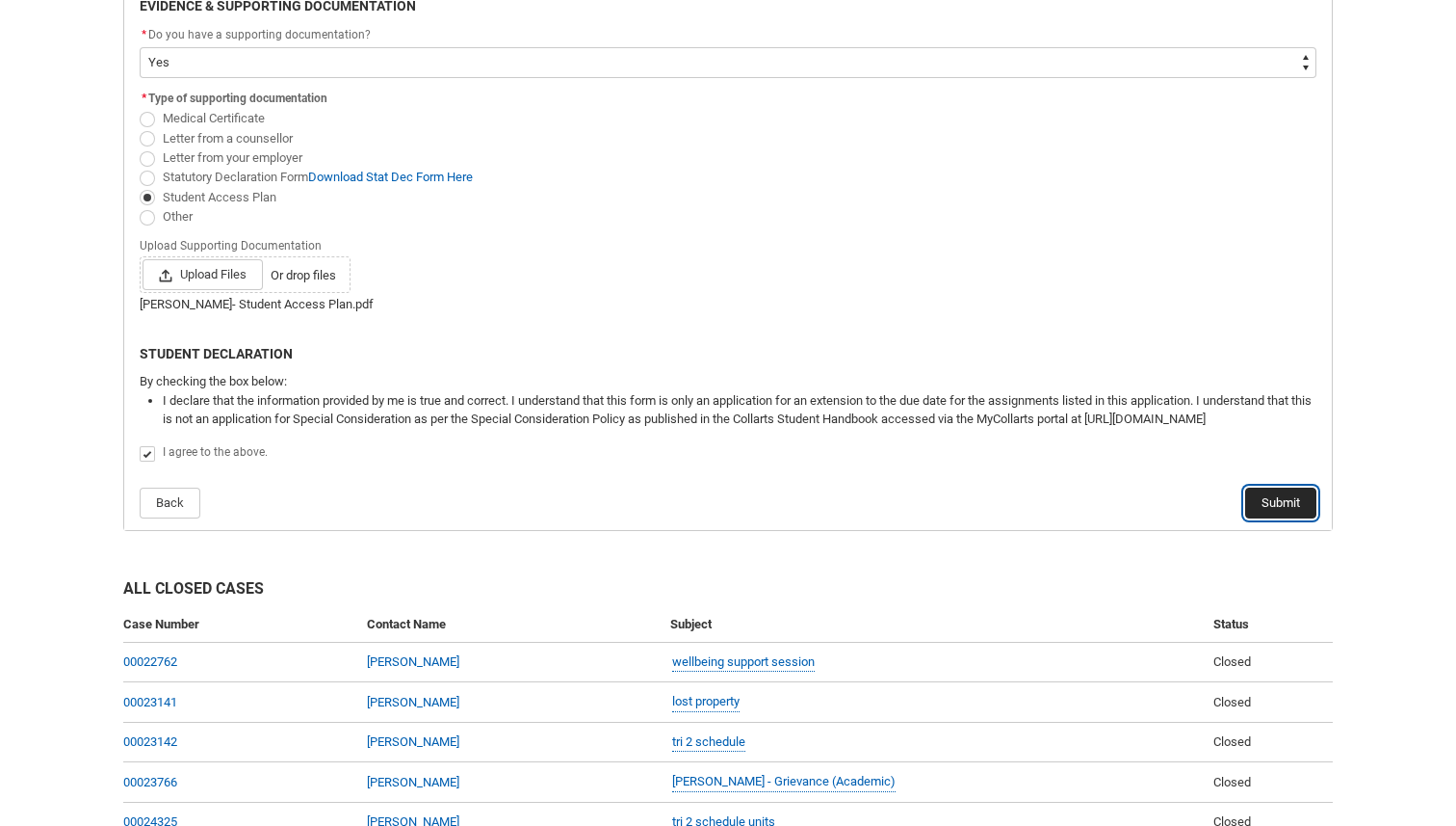
click at [1294, 500] on button "Submit" at bounding box center [1280, 503] width 71 height 31
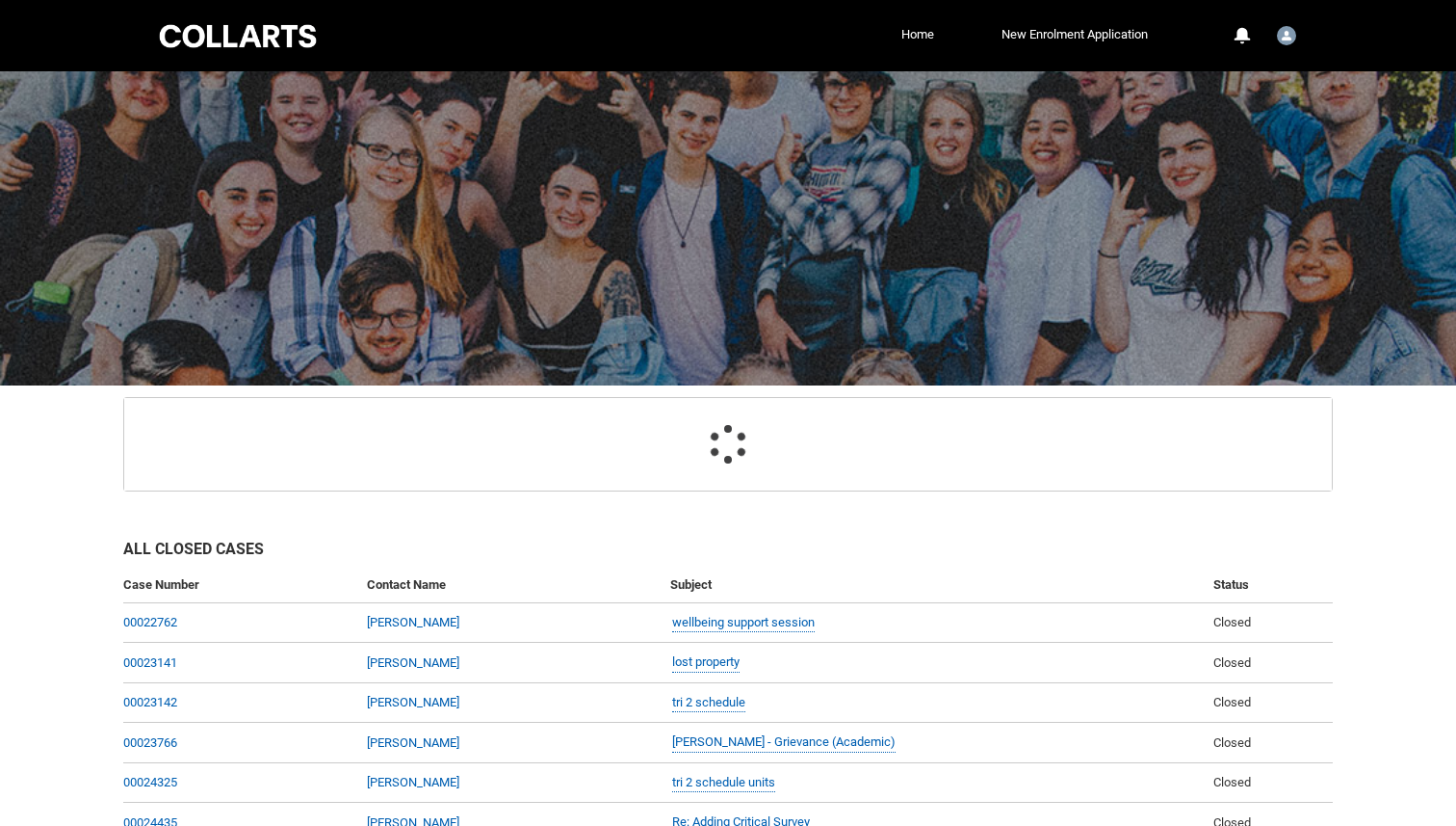
scroll to position [205, 0]
